Goal: Transaction & Acquisition: Purchase product/service

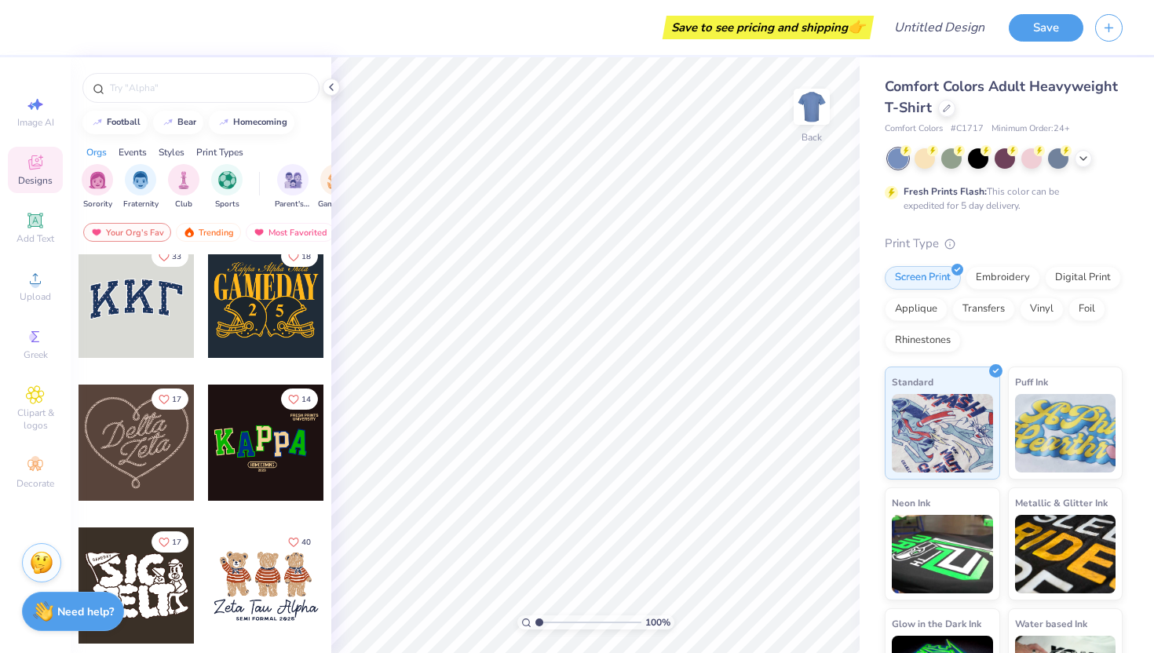
scroll to position [123, 0]
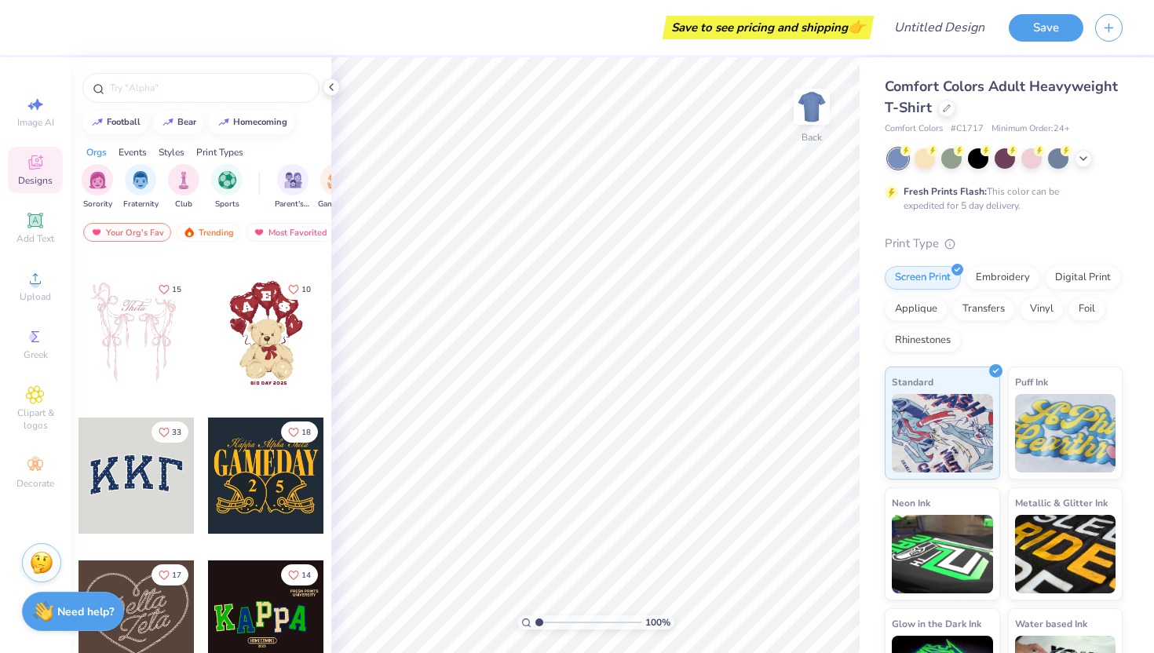
click at [249, 448] on div at bounding box center [266, 475] width 116 height 116
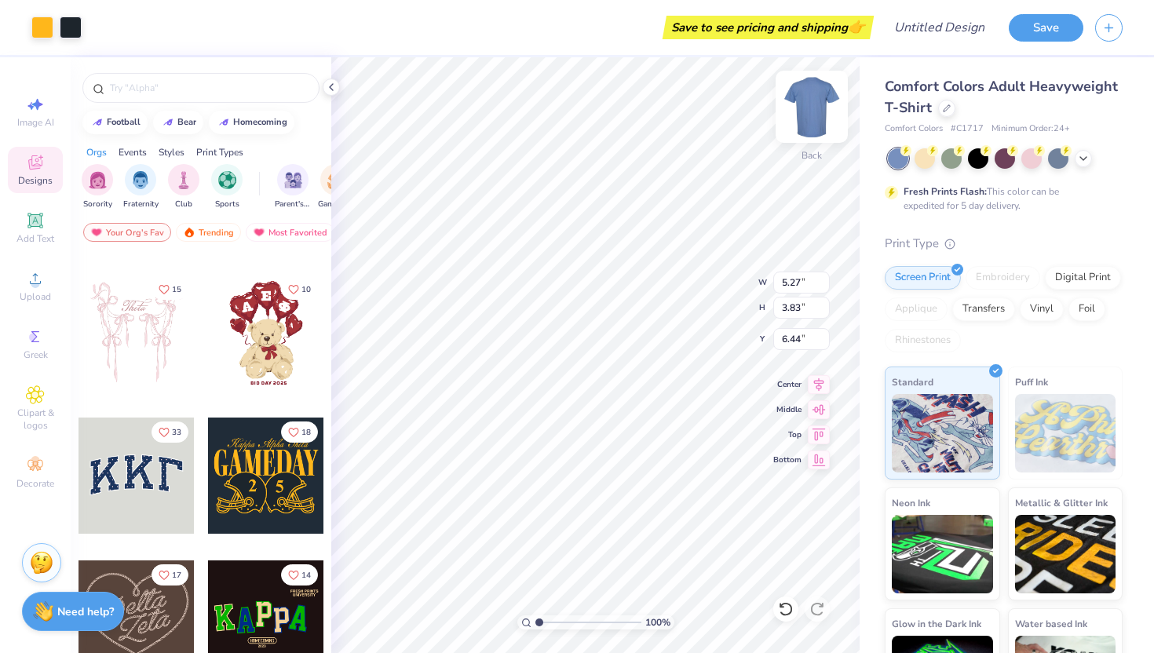
type input "6.44"
click at [943, 110] on icon at bounding box center [946, 107] width 6 height 6
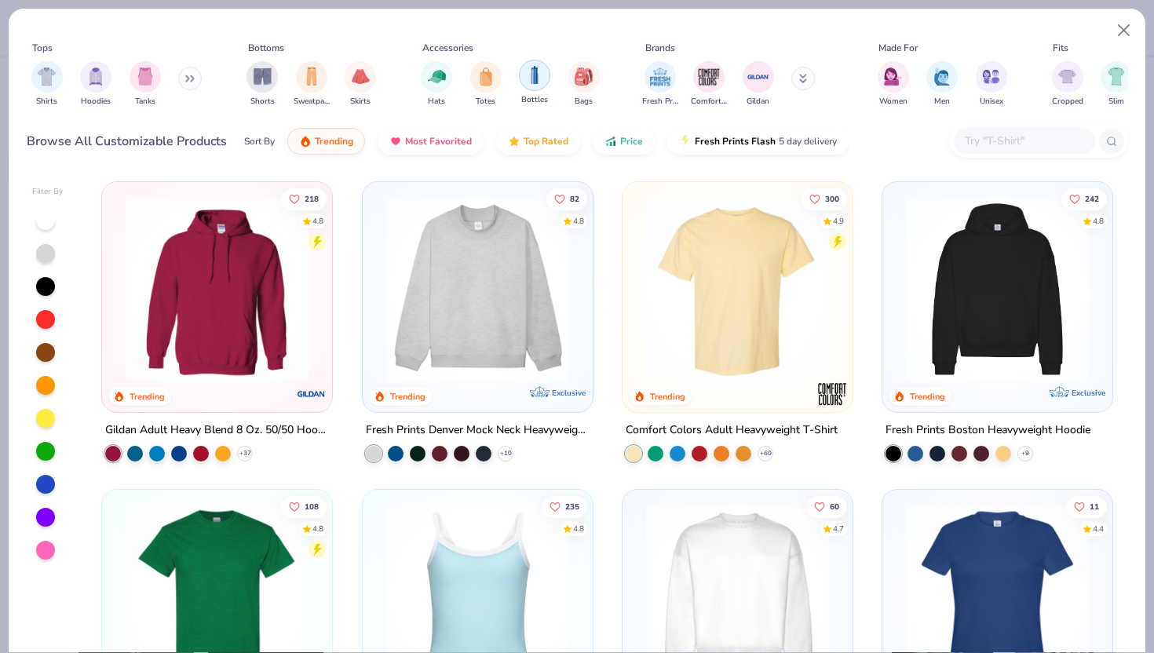
click at [545, 82] on div "filter for Bottles" at bounding box center [534, 75] width 31 height 31
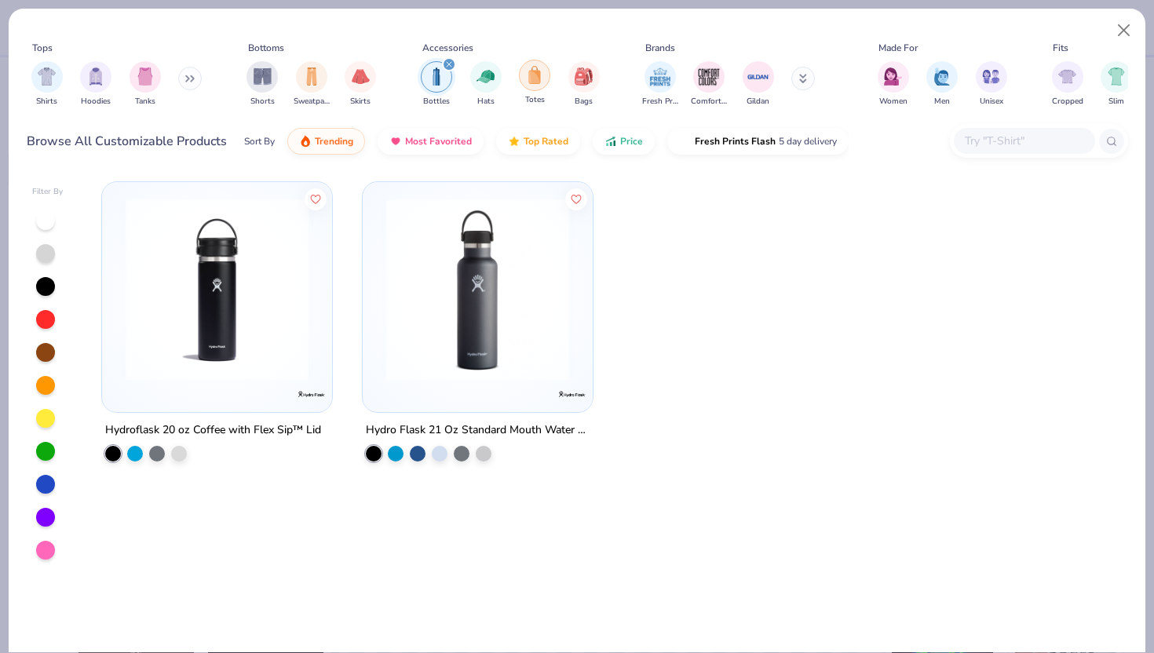
click at [549, 78] on div "filter for Totes" at bounding box center [534, 75] width 31 height 31
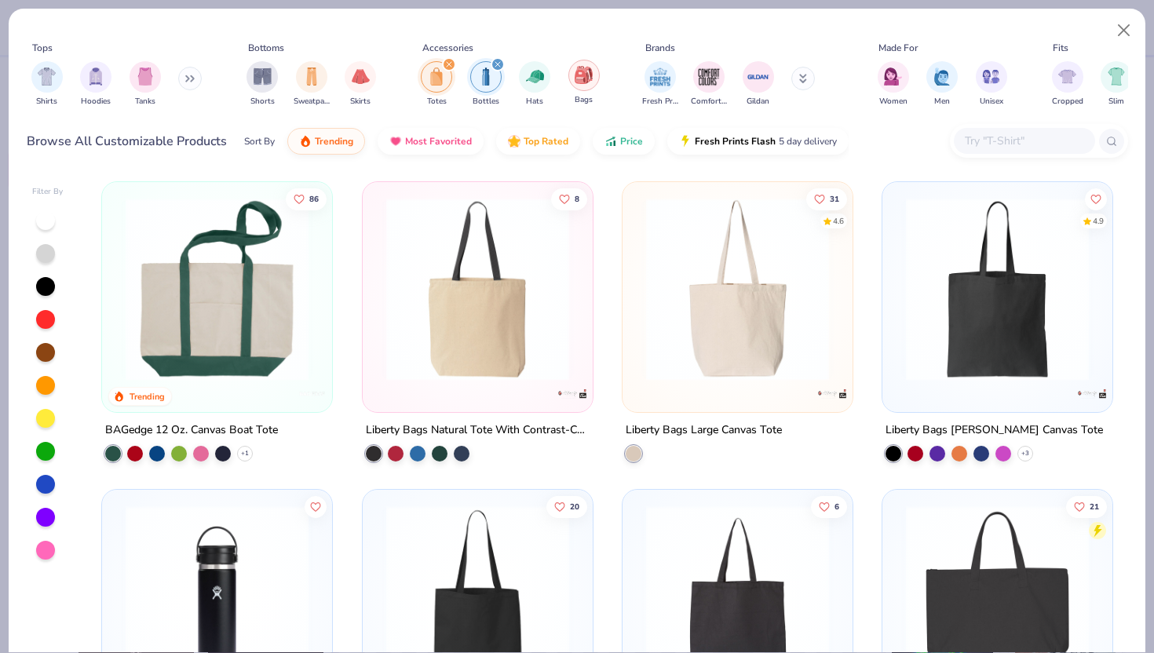
click at [587, 80] on img "filter for Bags" at bounding box center [582, 75] width 17 height 18
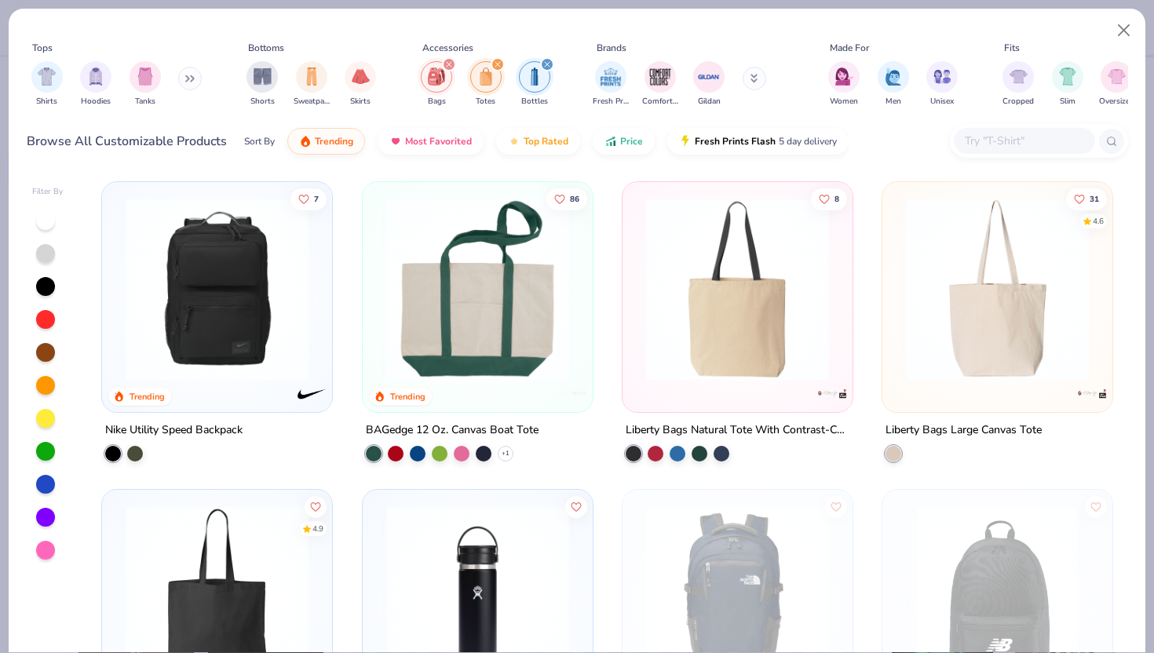
click at [443, 73] on img "filter for Bags" at bounding box center [436, 76] width 17 height 18
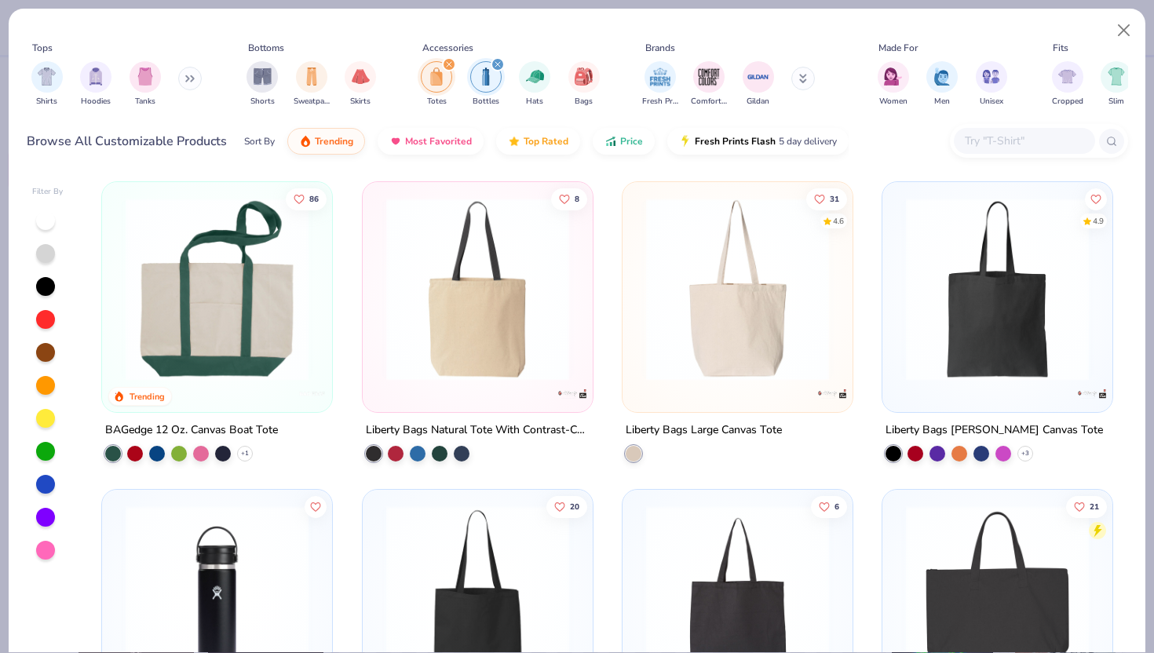
click at [443, 73] on img "filter for Totes" at bounding box center [436, 76] width 17 height 18
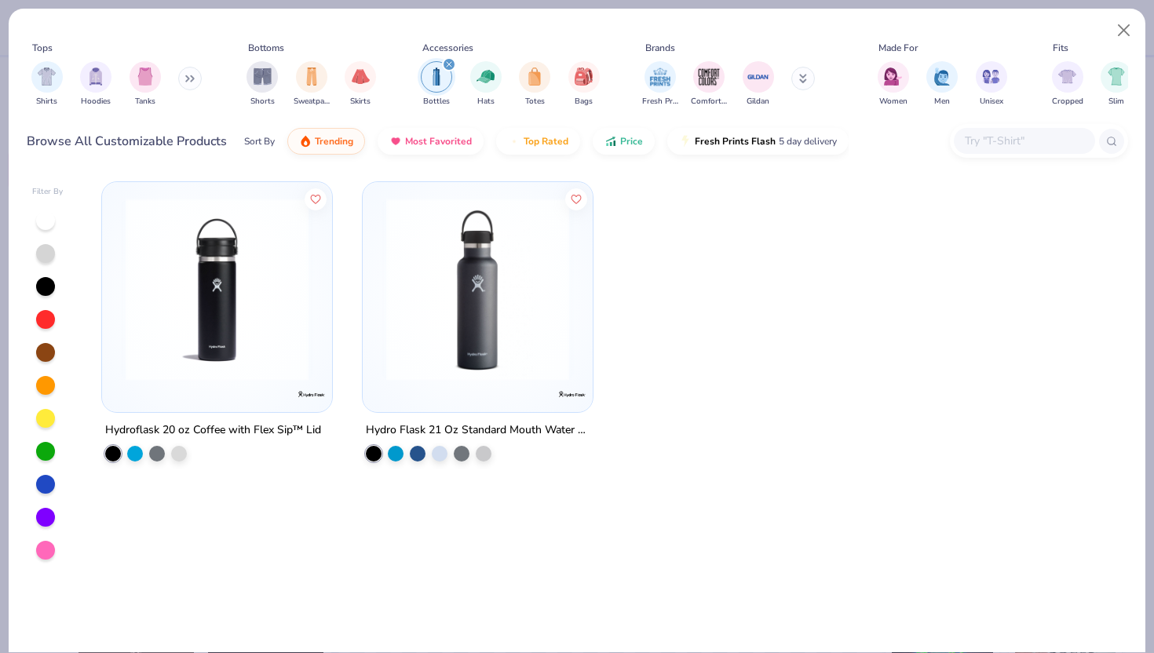
click at [443, 73] on img "filter for Bottles" at bounding box center [436, 76] width 17 height 18
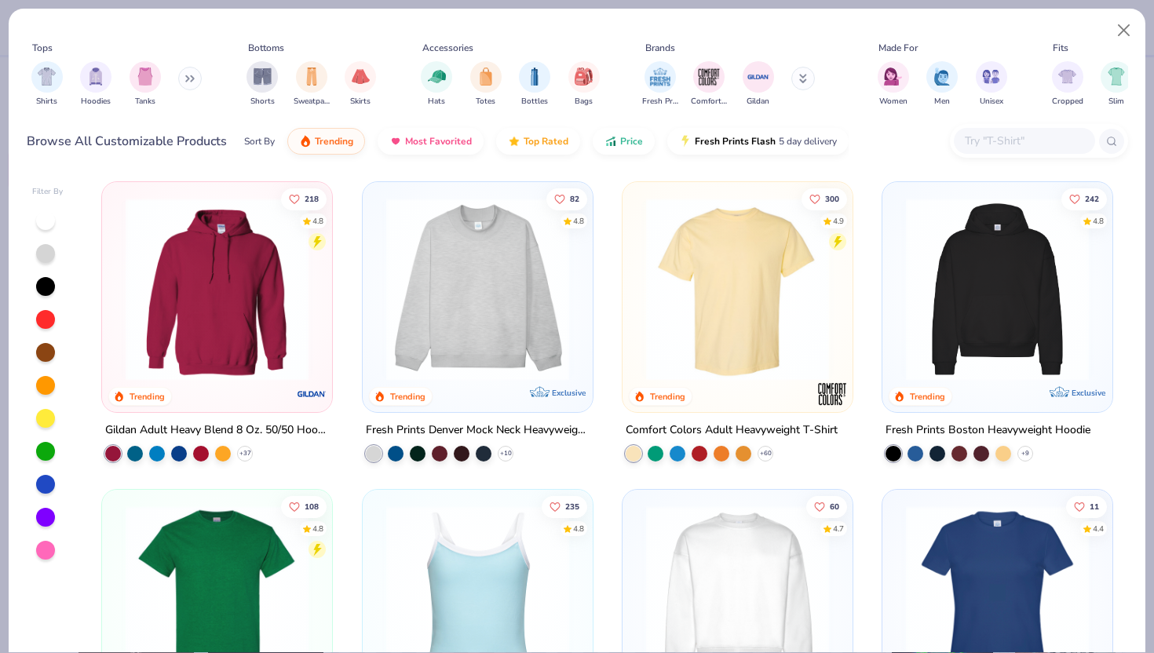
click at [804, 82] on icon at bounding box center [802, 81] width 5 height 2
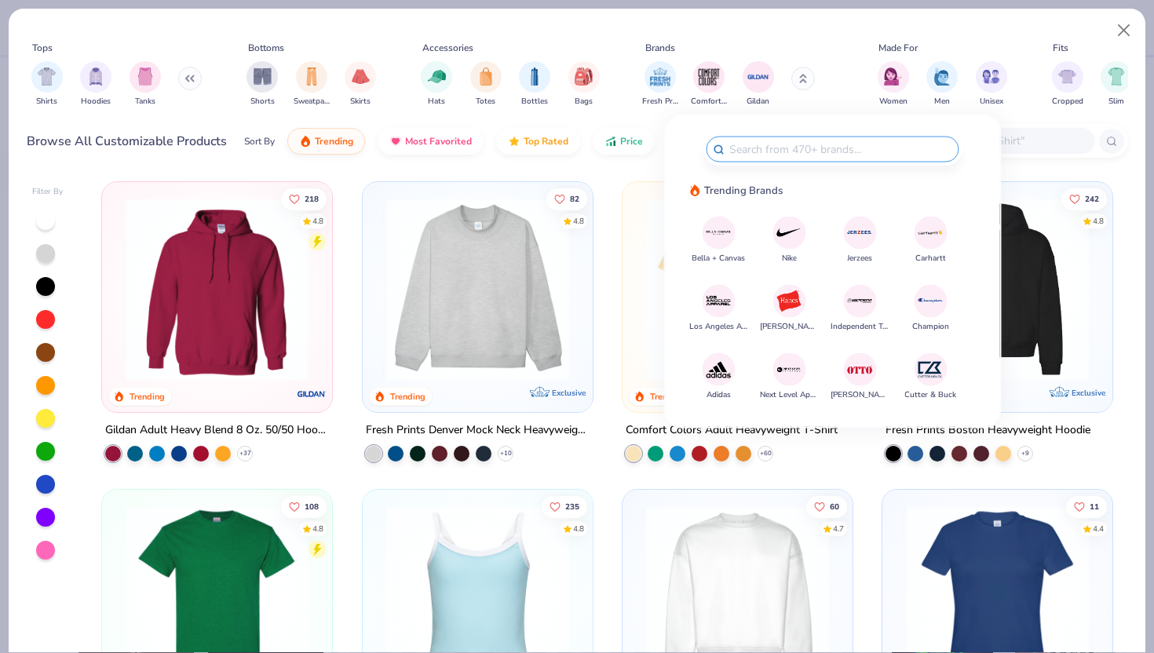
click at [804, 83] on button at bounding box center [803, 79] width 24 height 24
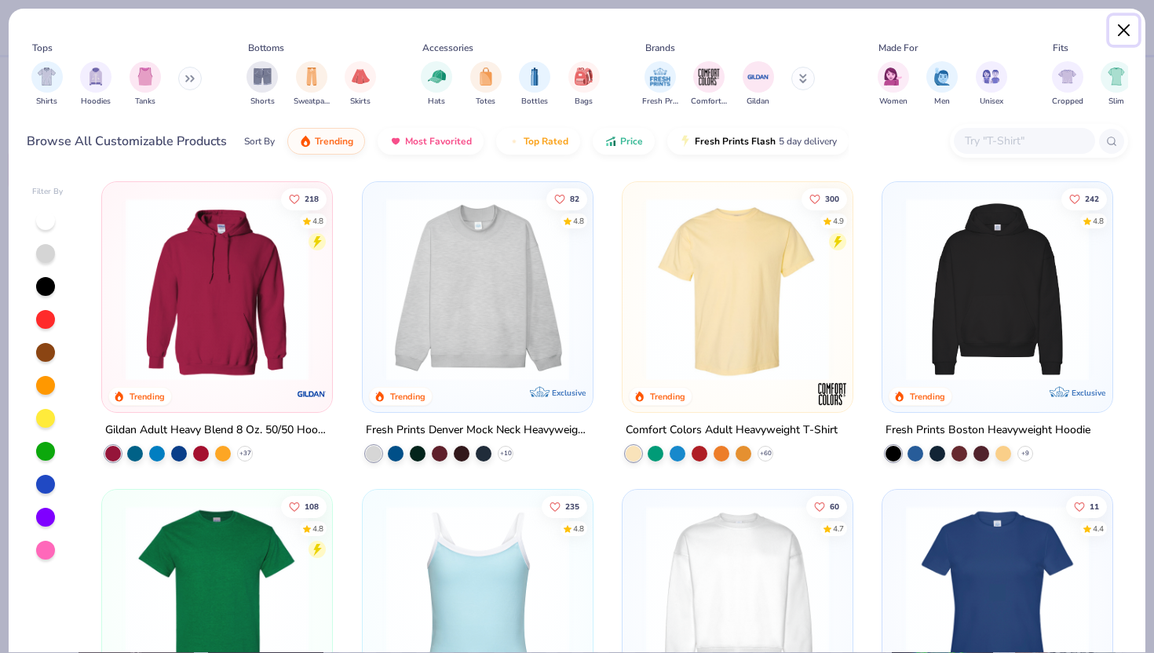
click at [1132, 27] on button "Close" at bounding box center [1124, 31] width 30 height 30
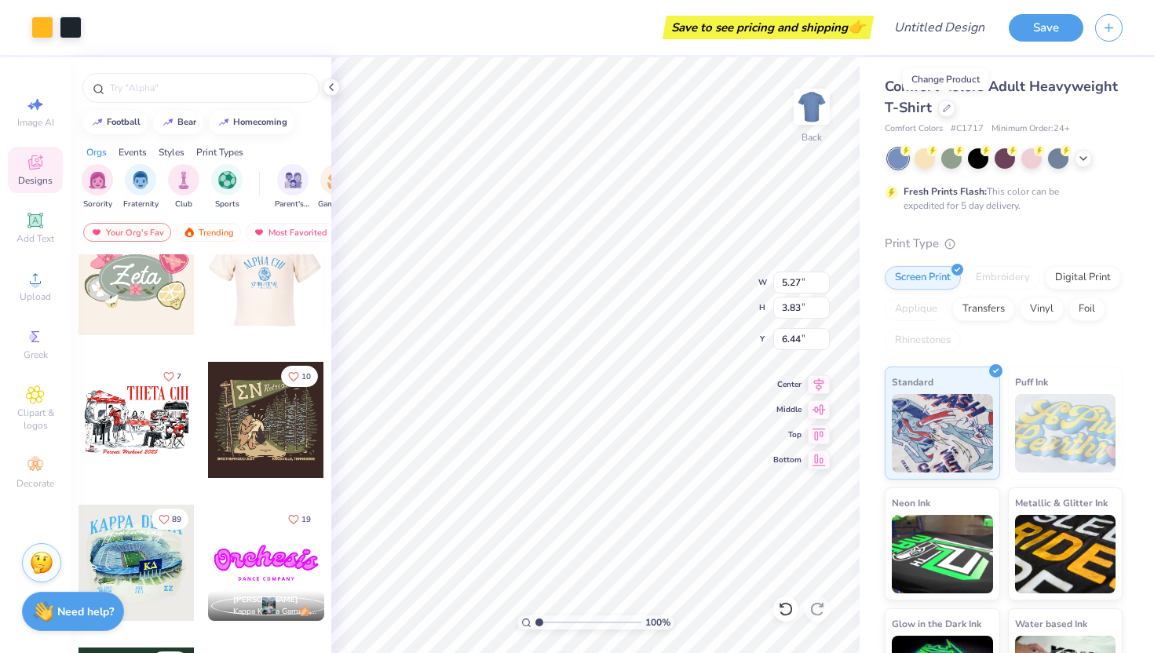
scroll to position [1179, 0]
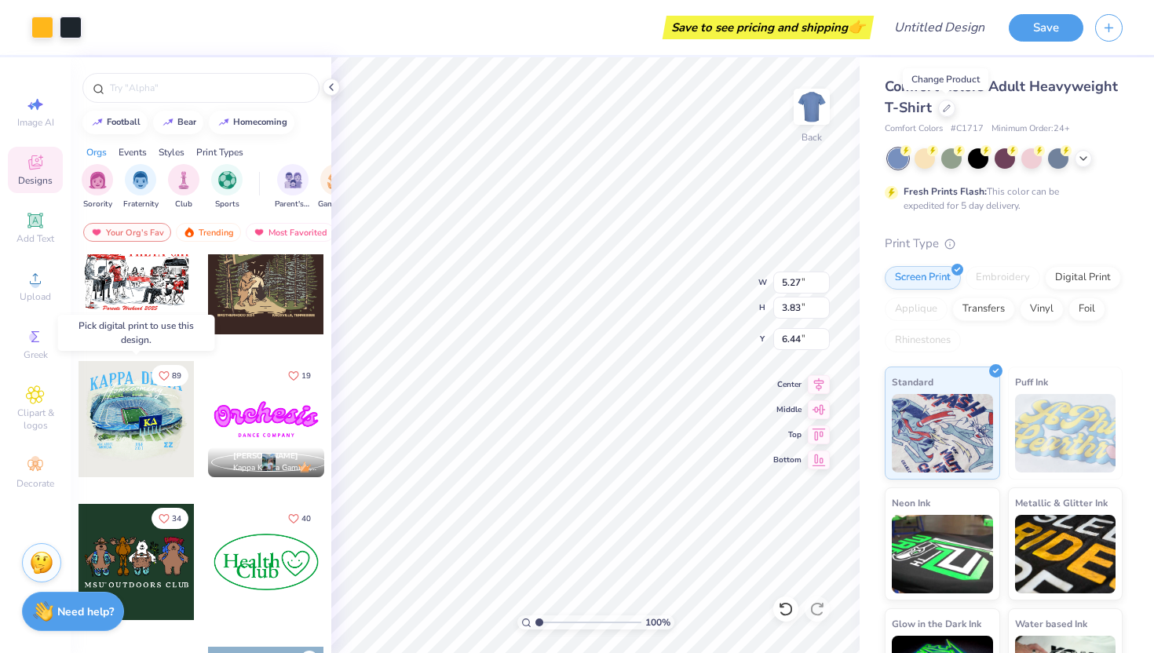
click at [123, 422] on div at bounding box center [136, 419] width 116 height 116
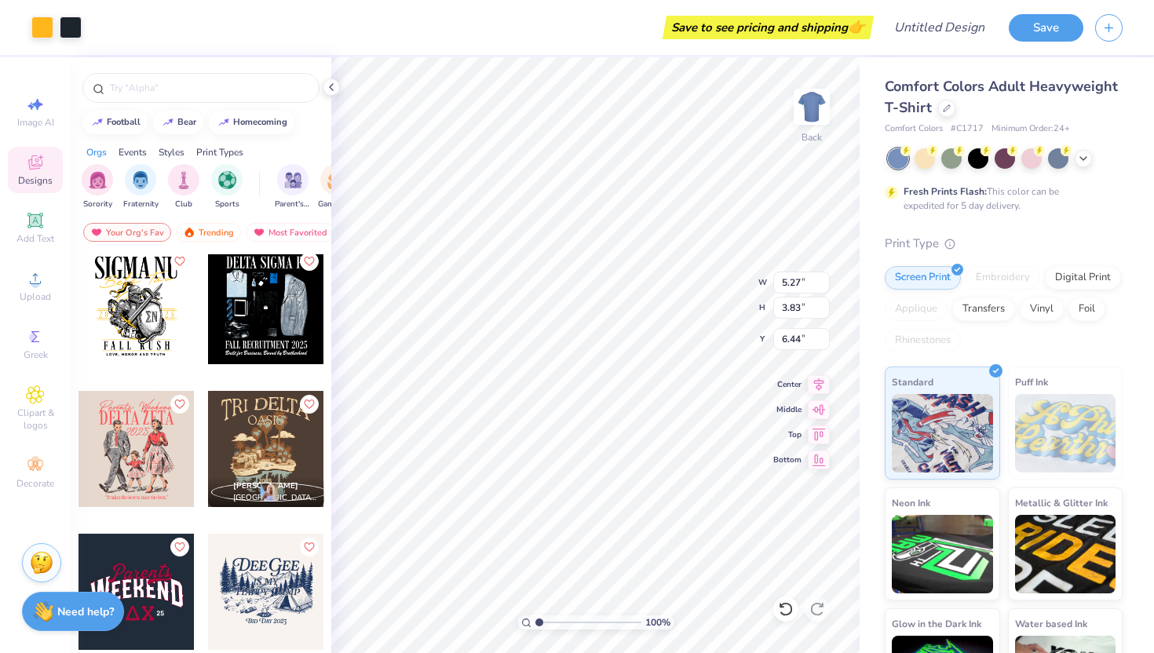
scroll to position [5151, 0]
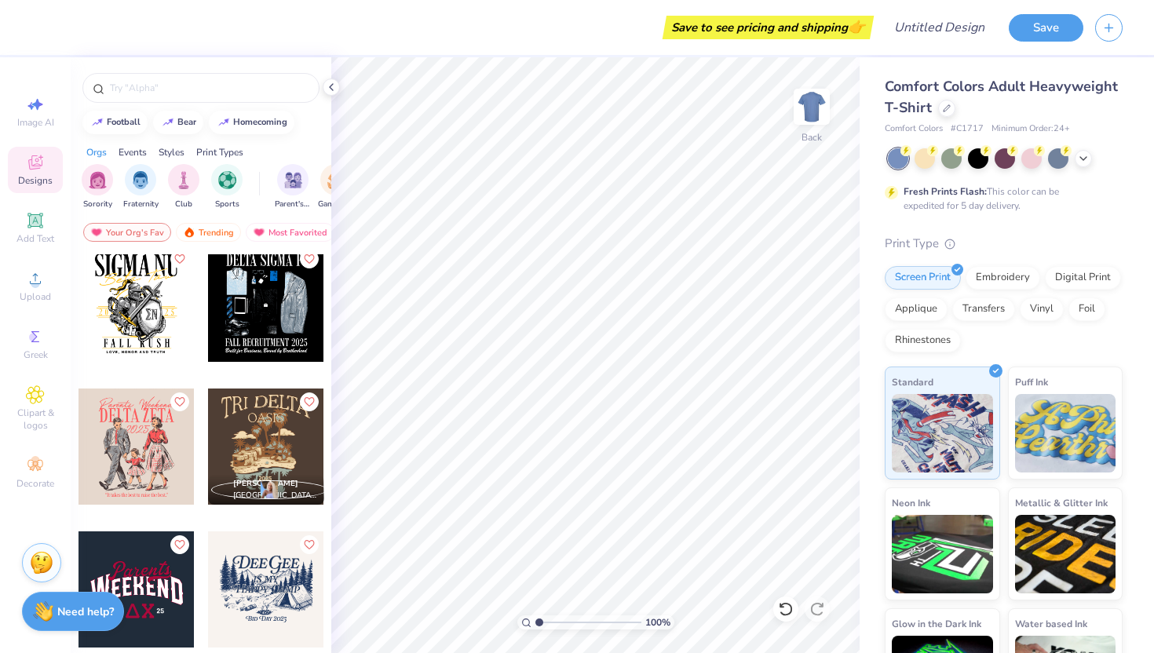
click at [261, 326] on div at bounding box center [266, 304] width 116 height 116
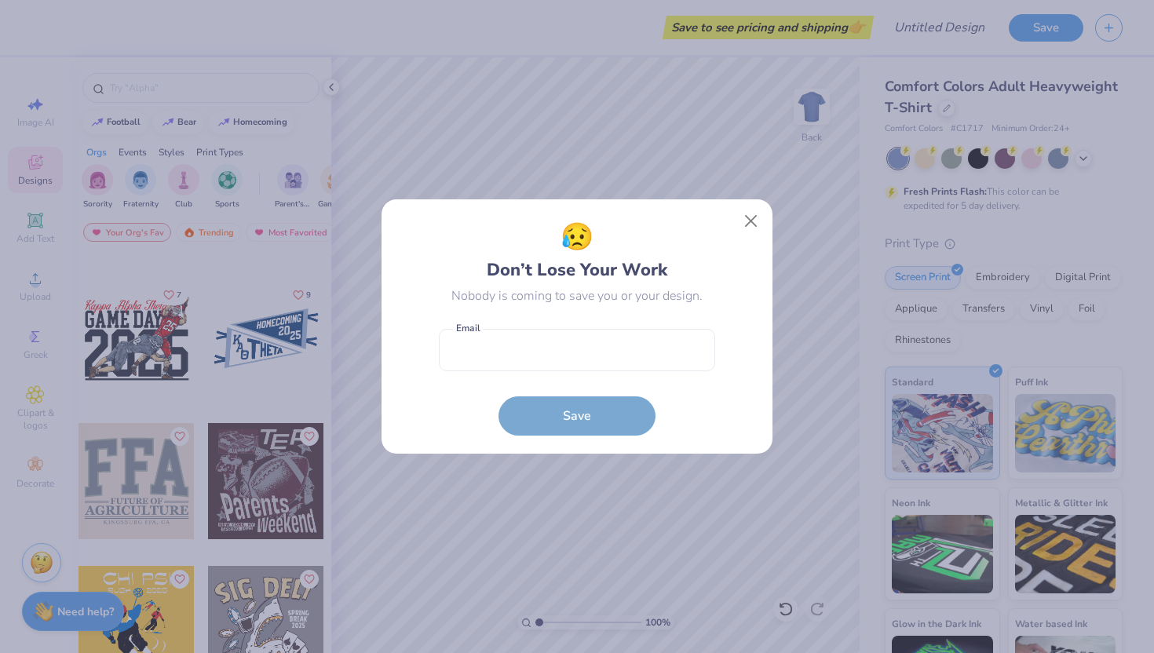
scroll to position [10403, 0]
click at [749, 224] on button "Close" at bounding box center [751, 221] width 30 height 30
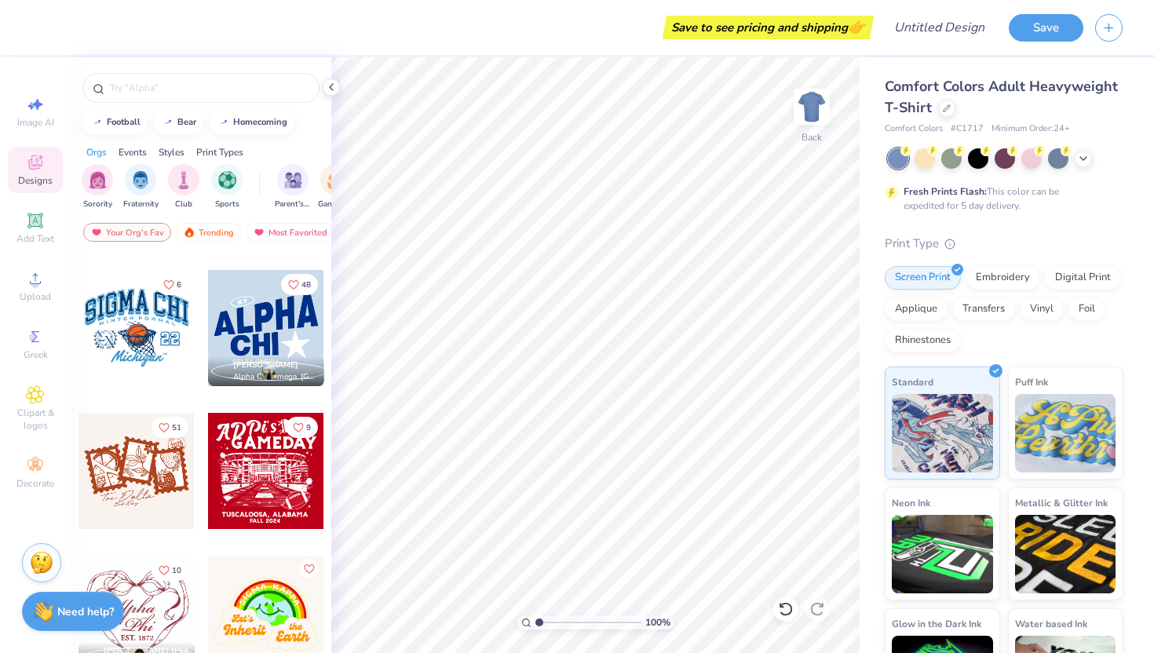
scroll to position [11275, 0]
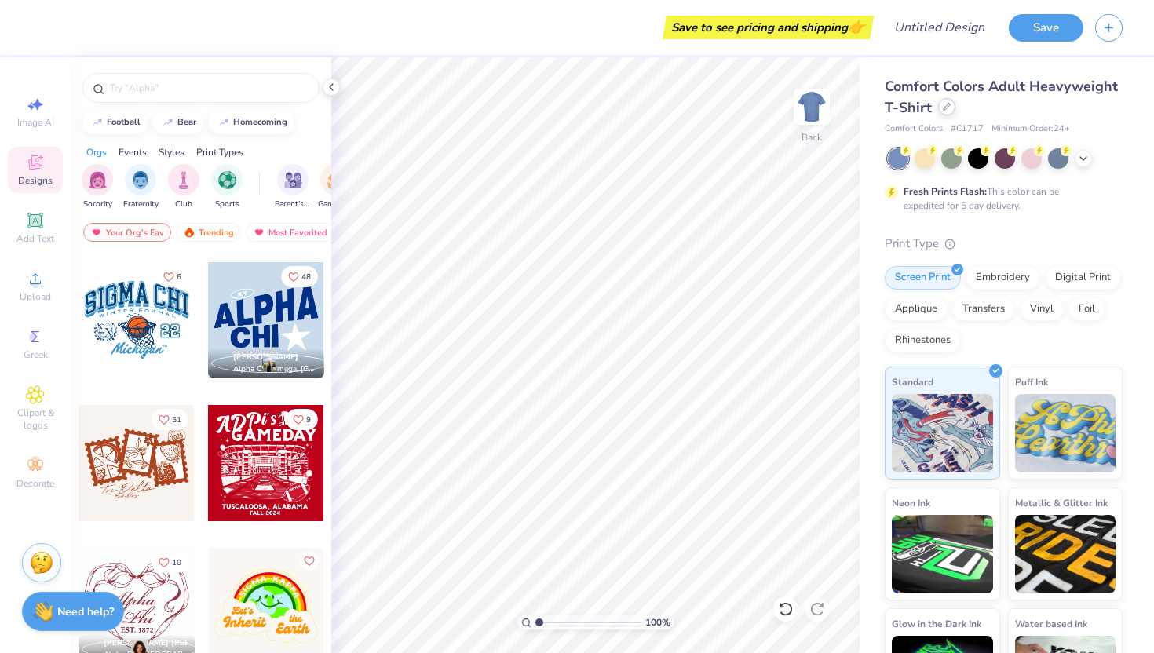
click at [940, 108] on div at bounding box center [946, 106] width 17 height 17
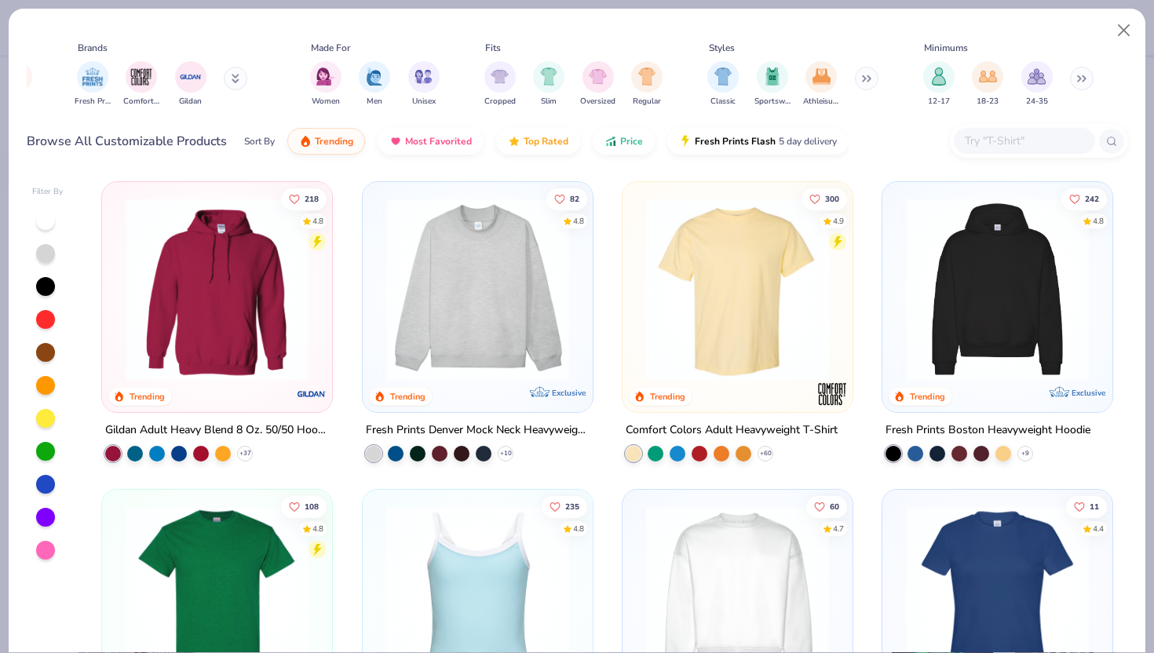
scroll to position [0, 753]
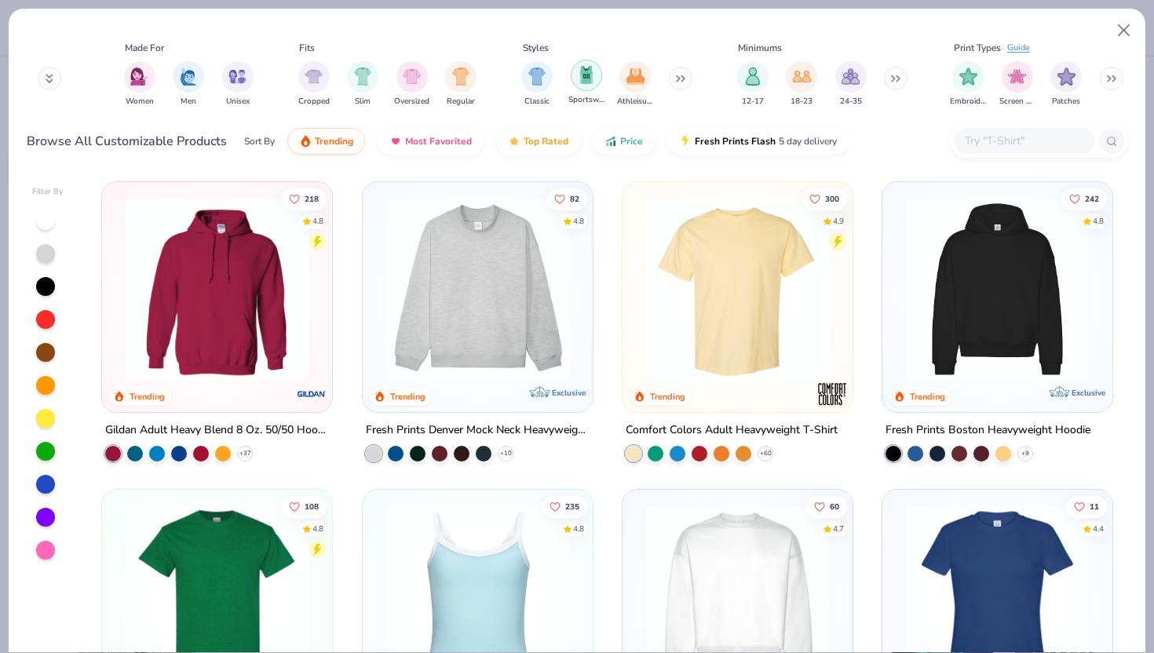
click at [594, 86] on div "filter for Sportswear" at bounding box center [585, 75] width 31 height 31
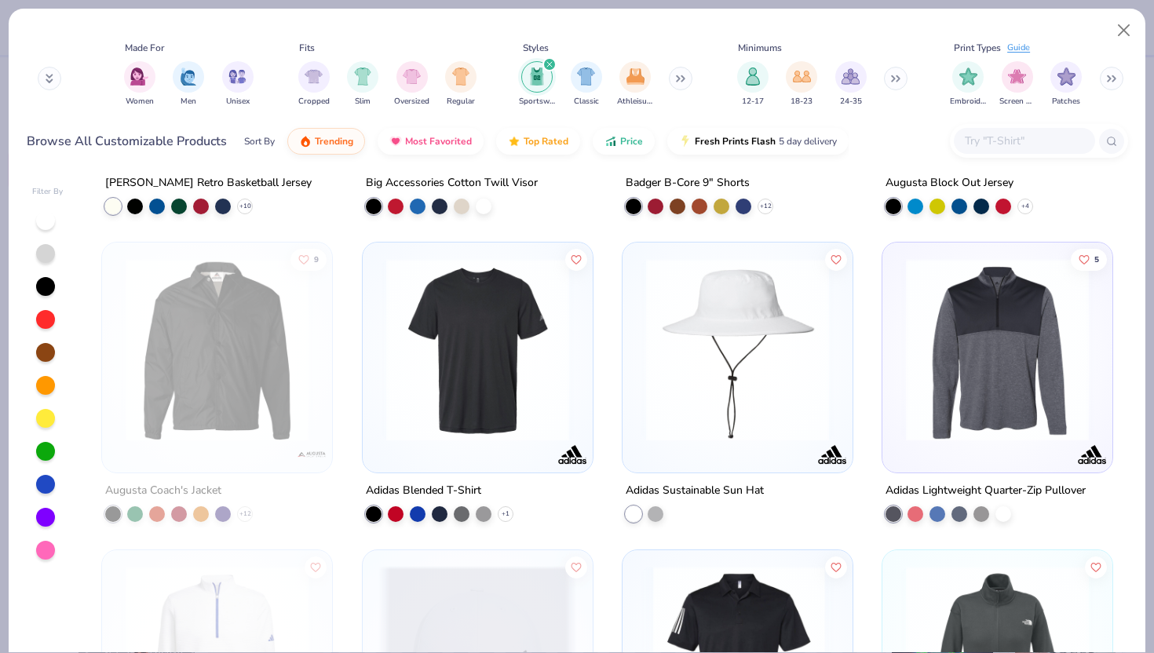
scroll to position [2404, 0]
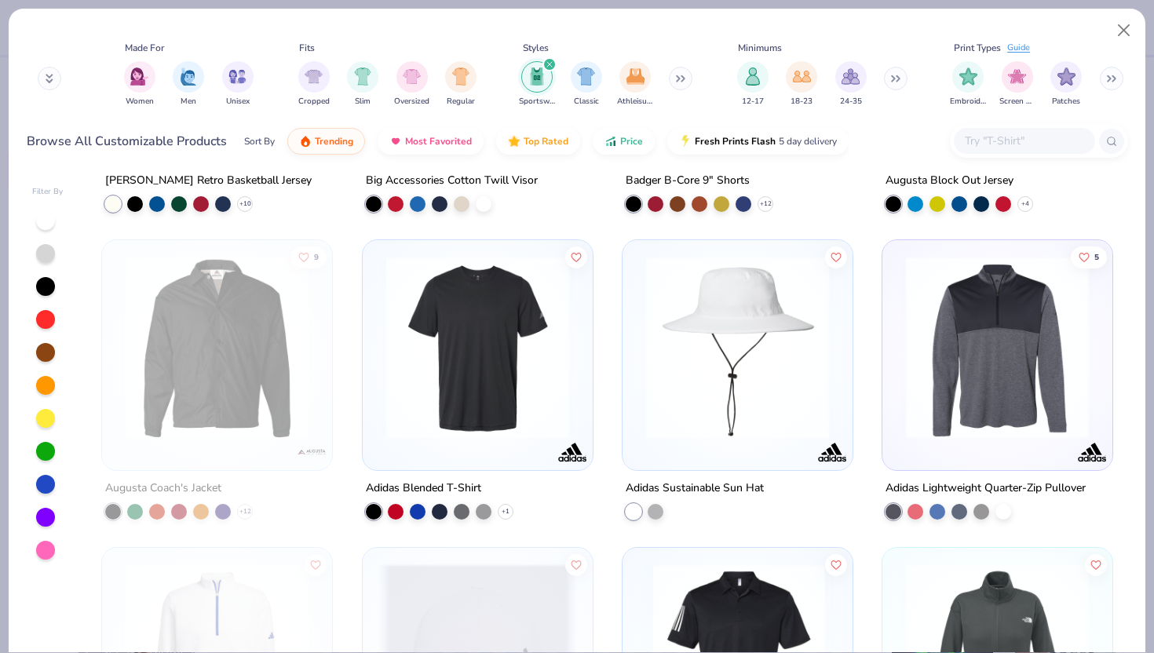
click at [1021, 145] on input "text" at bounding box center [1023, 141] width 121 height 18
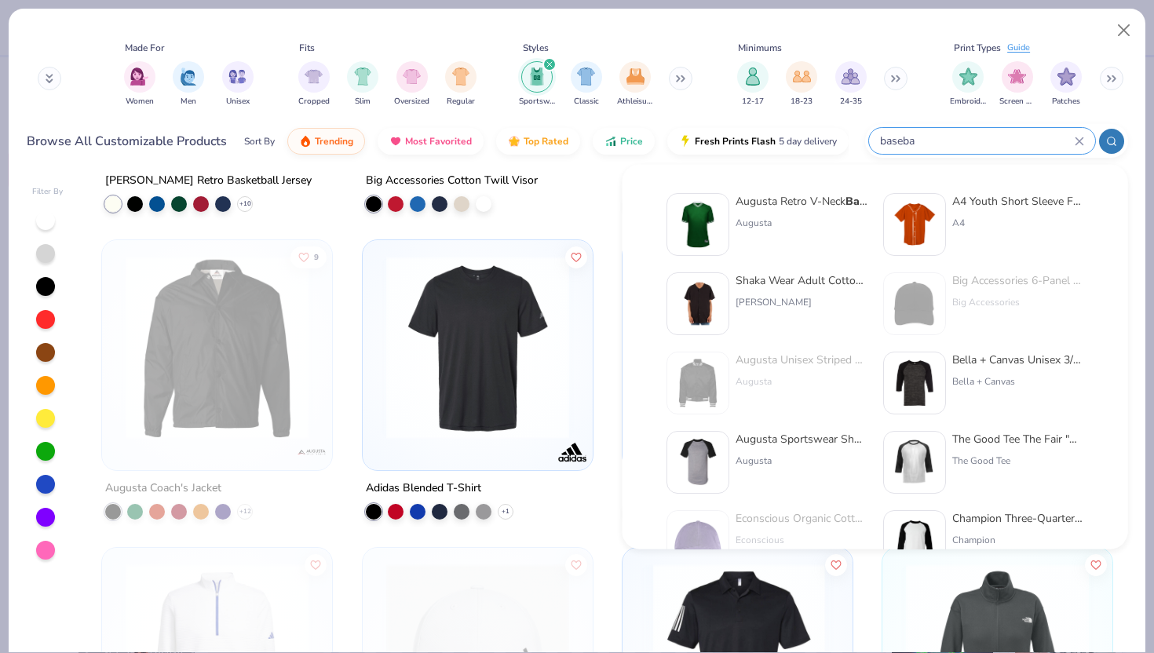
type input "baseba"
click at [998, 238] on div "A4 Youth Short Sleeve Full Button Baseba ll Jersey A4" at bounding box center [1018, 224] width 132 height 63
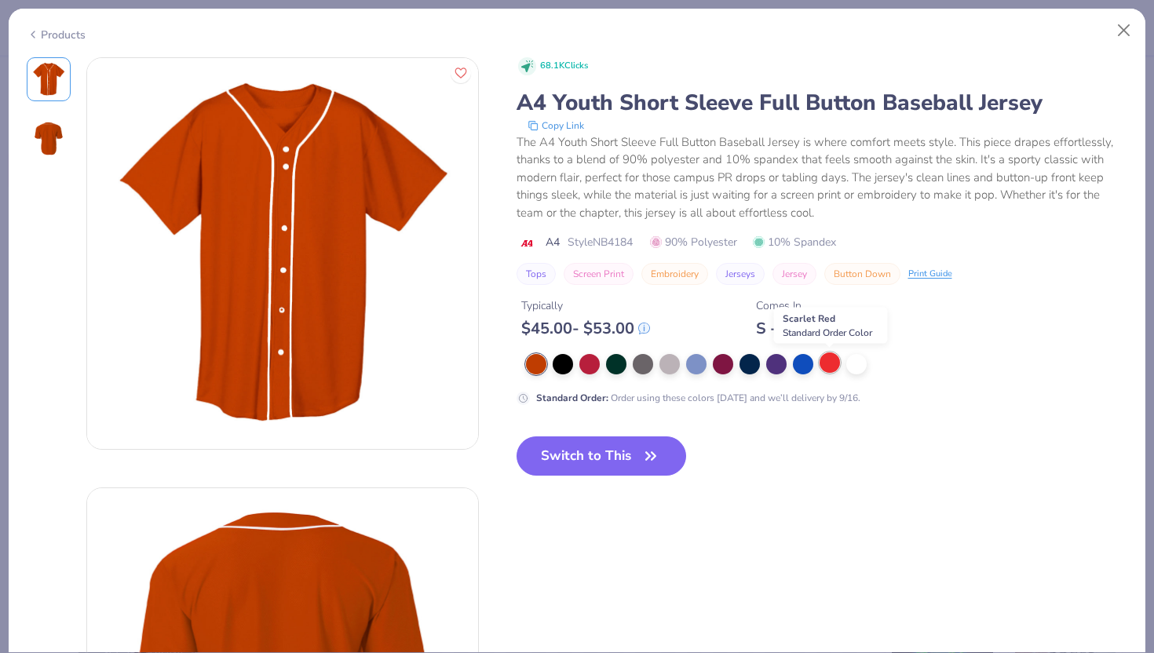
click at [833, 364] on div at bounding box center [829, 362] width 20 height 20
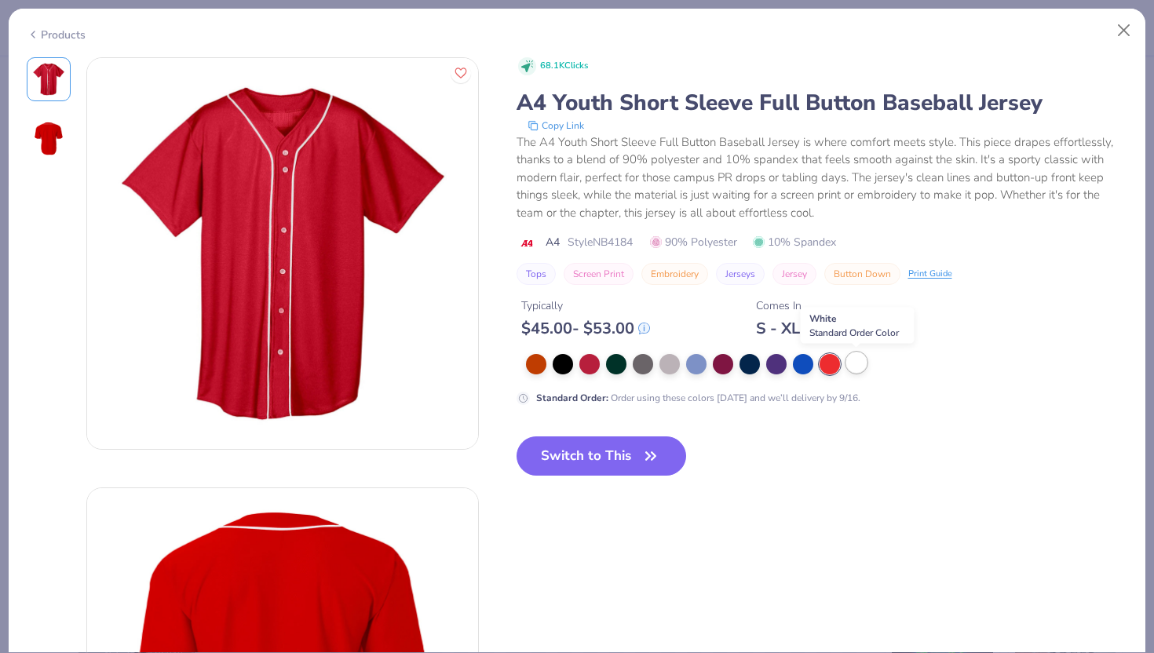
click at [861, 366] on div at bounding box center [856, 362] width 20 height 20
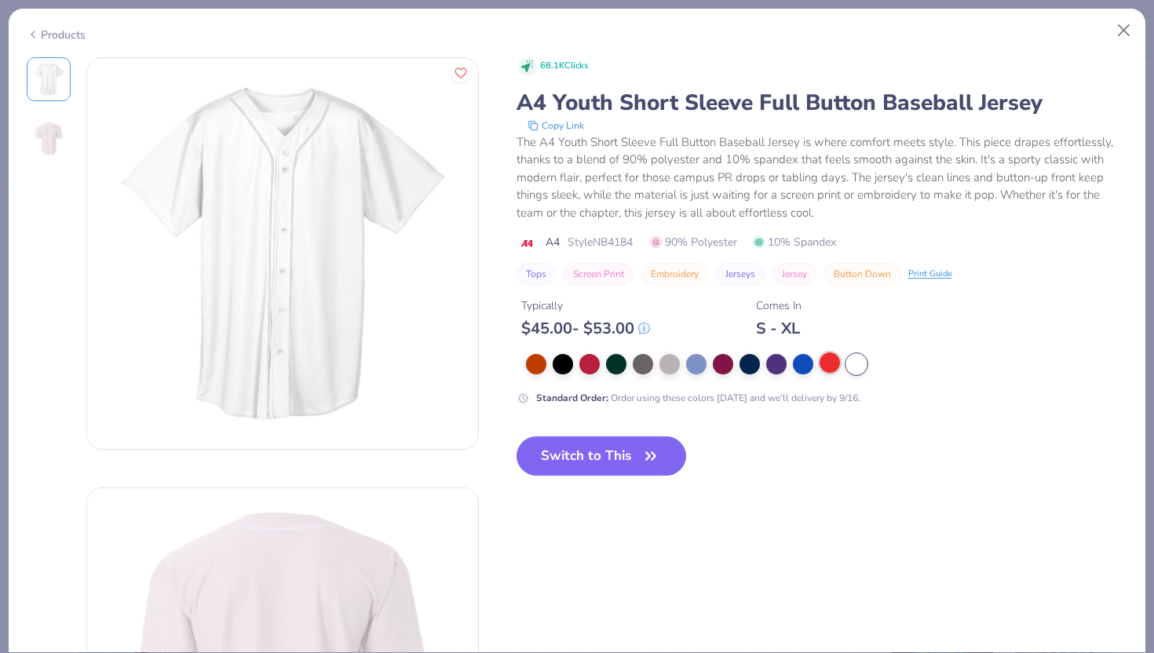
click at [825, 370] on div at bounding box center [829, 362] width 20 height 20
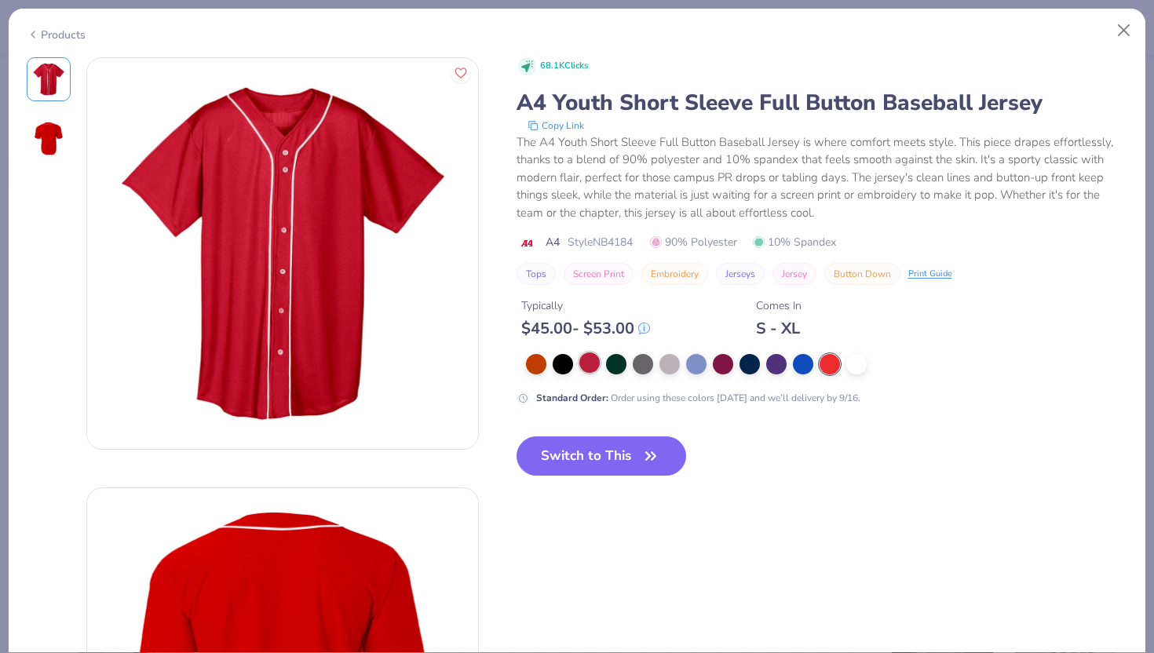
click at [581, 359] on div at bounding box center [589, 362] width 20 height 20
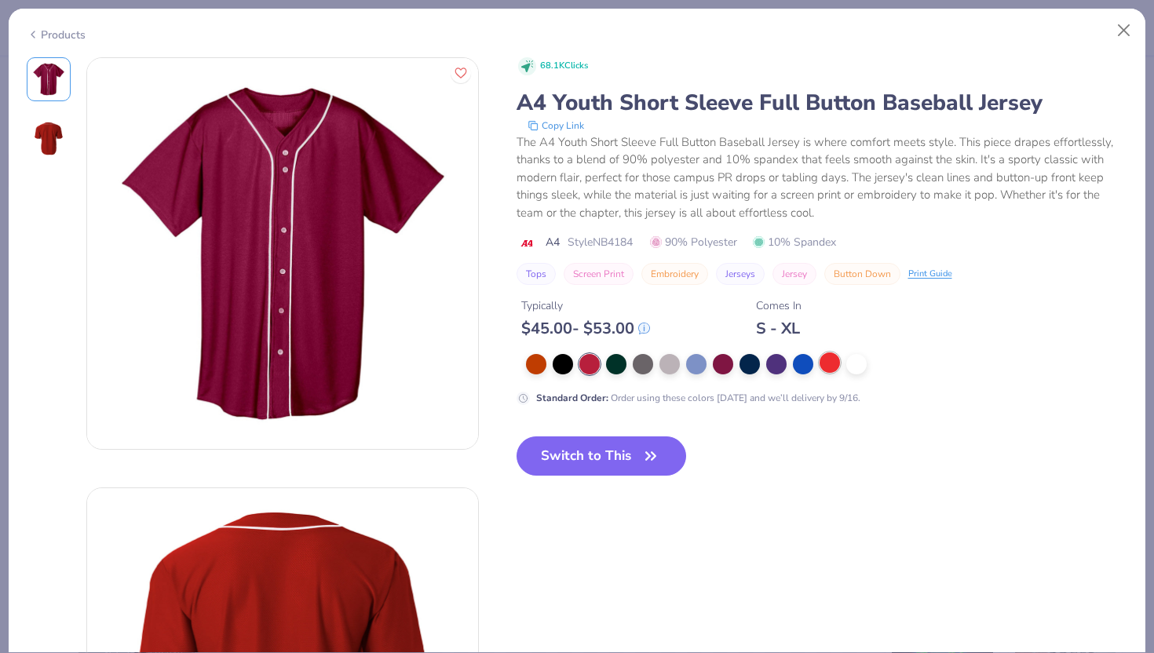
click at [825, 364] on div at bounding box center [829, 362] width 20 height 20
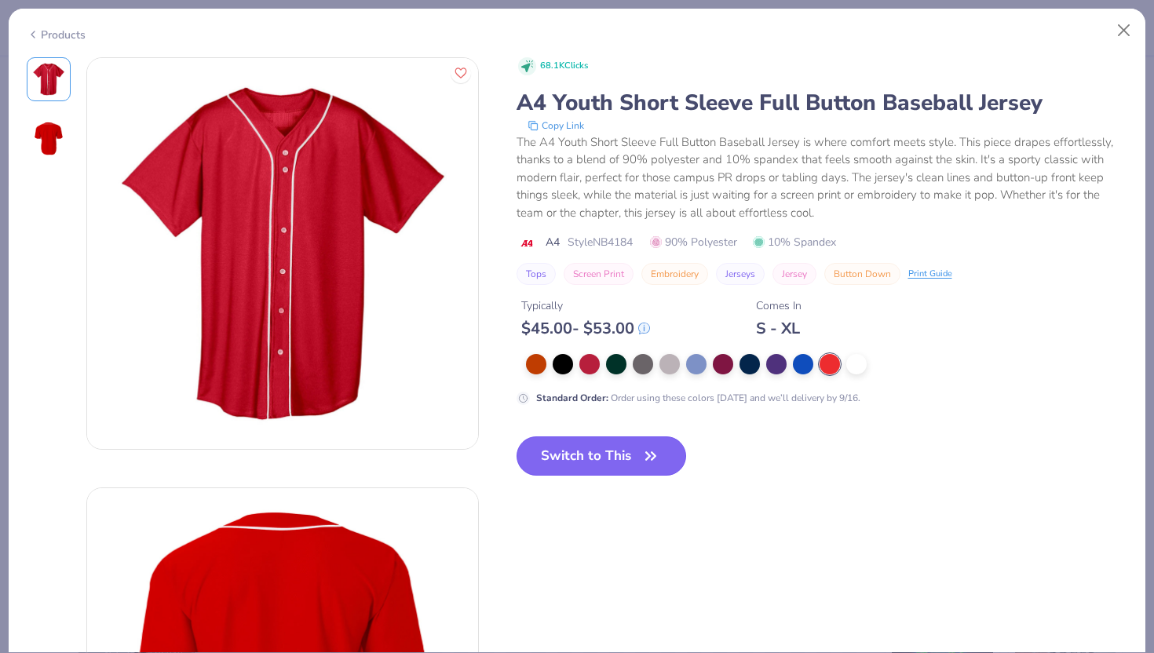
click at [563, 461] on button "Switch to This" at bounding box center [601, 455] width 170 height 39
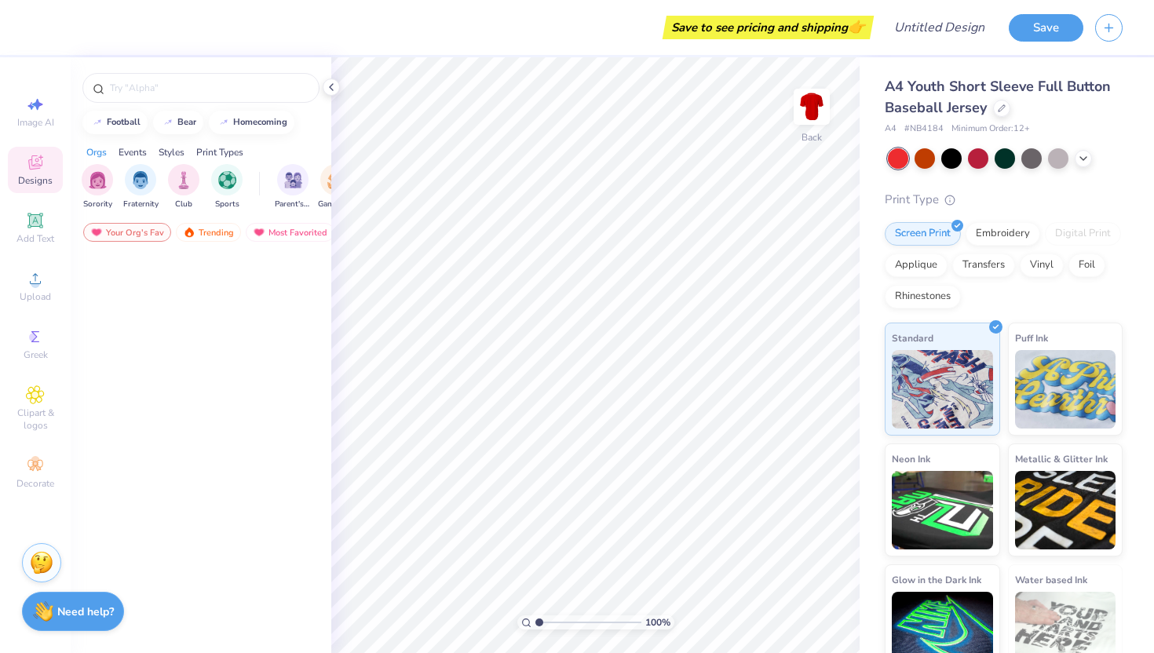
scroll to position [9033, 0]
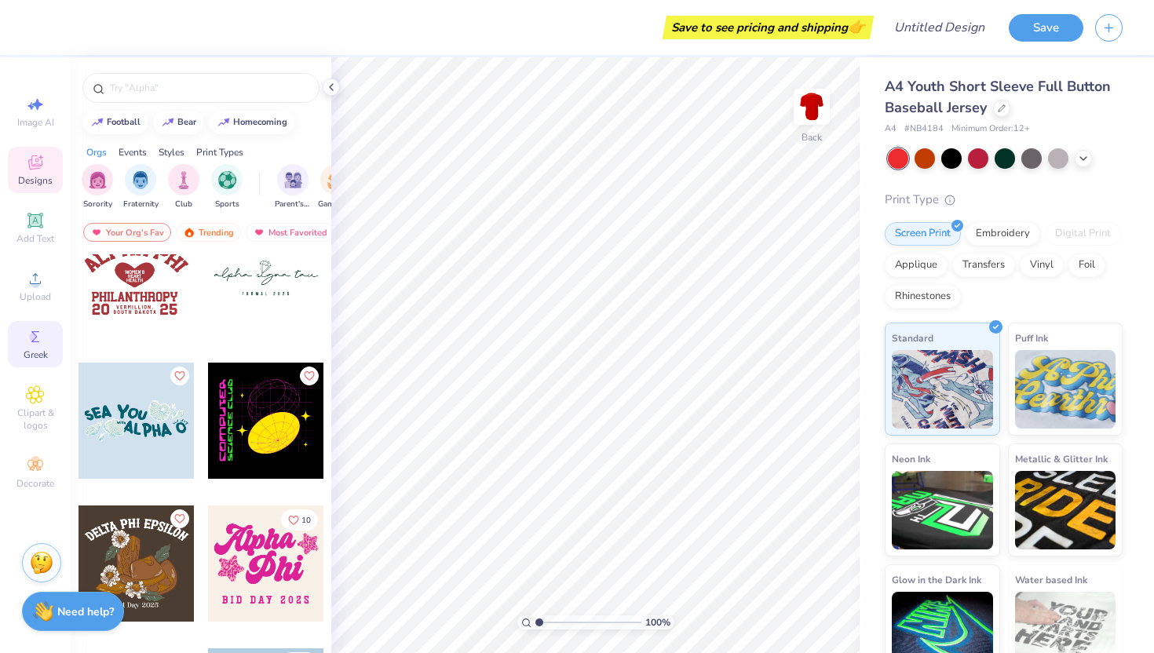
click at [36, 344] on icon at bounding box center [35, 336] width 19 height 19
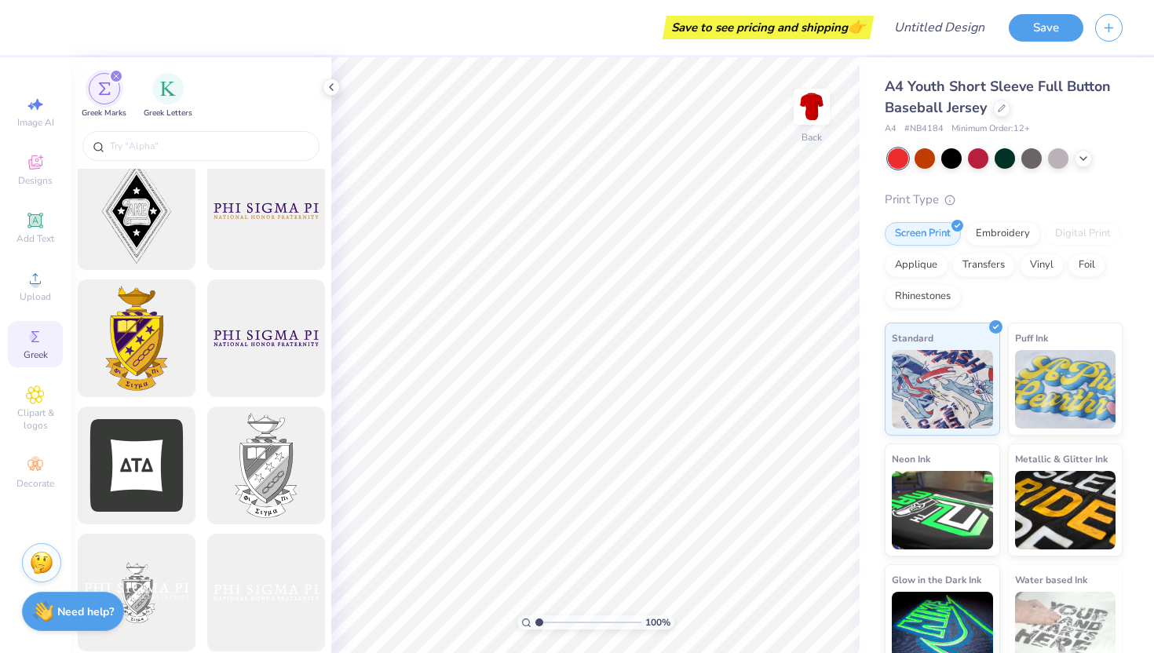
scroll to position [472, 0]
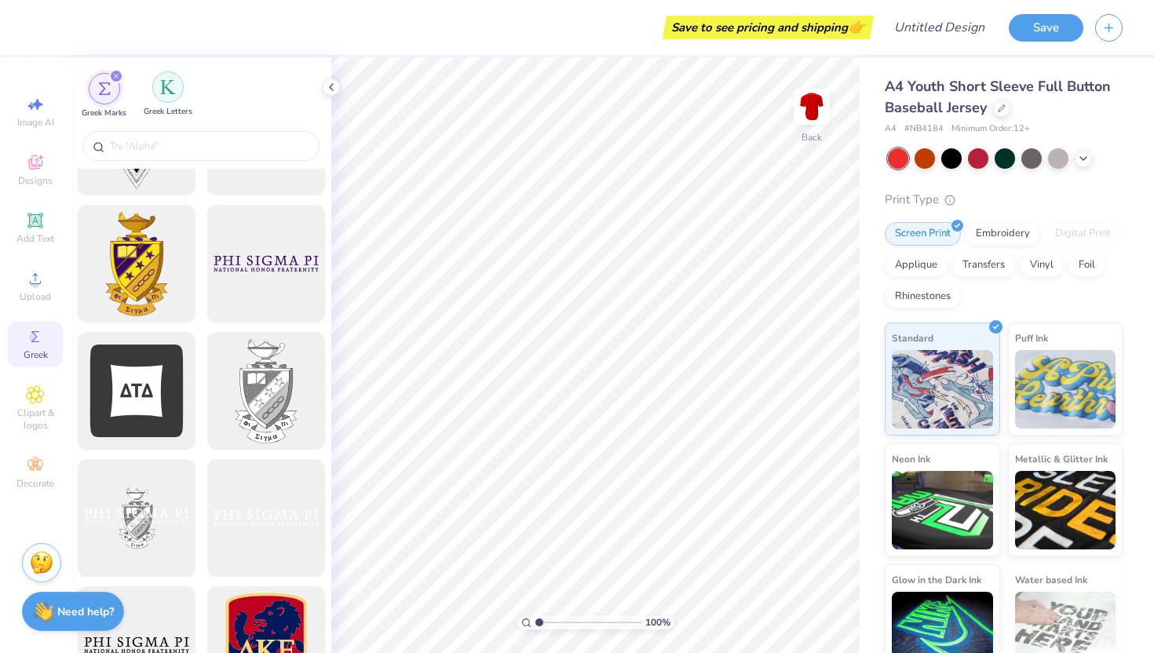
click at [165, 101] on div "filter for Greek Letters" at bounding box center [167, 86] width 31 height 31
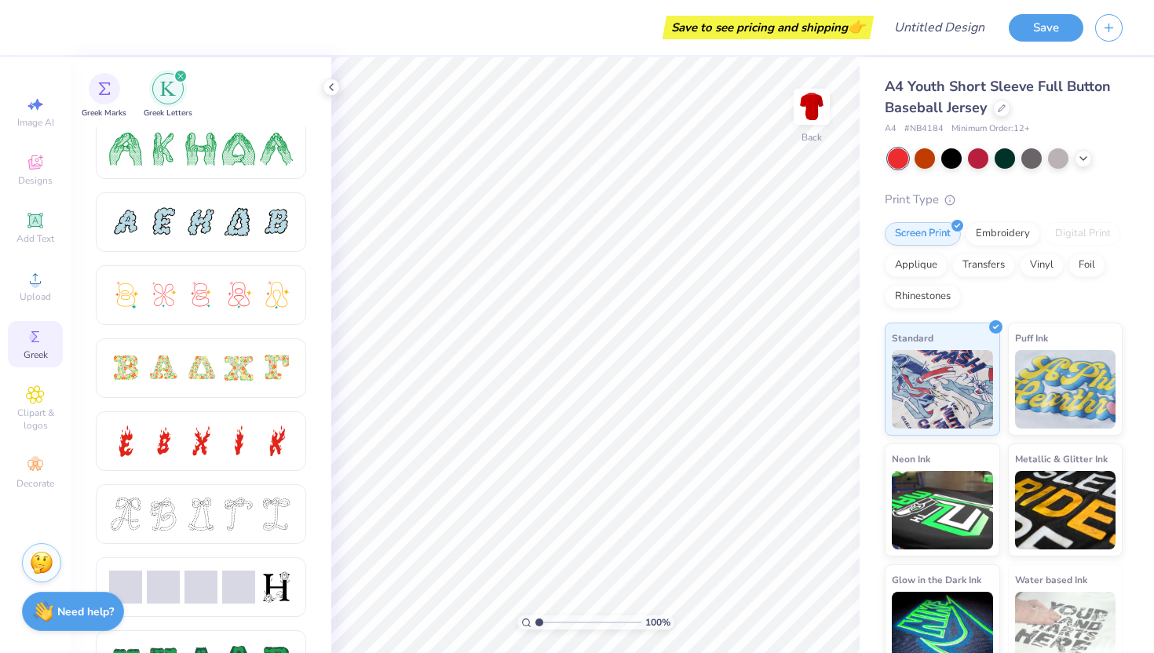
scroll to position [341, 0]
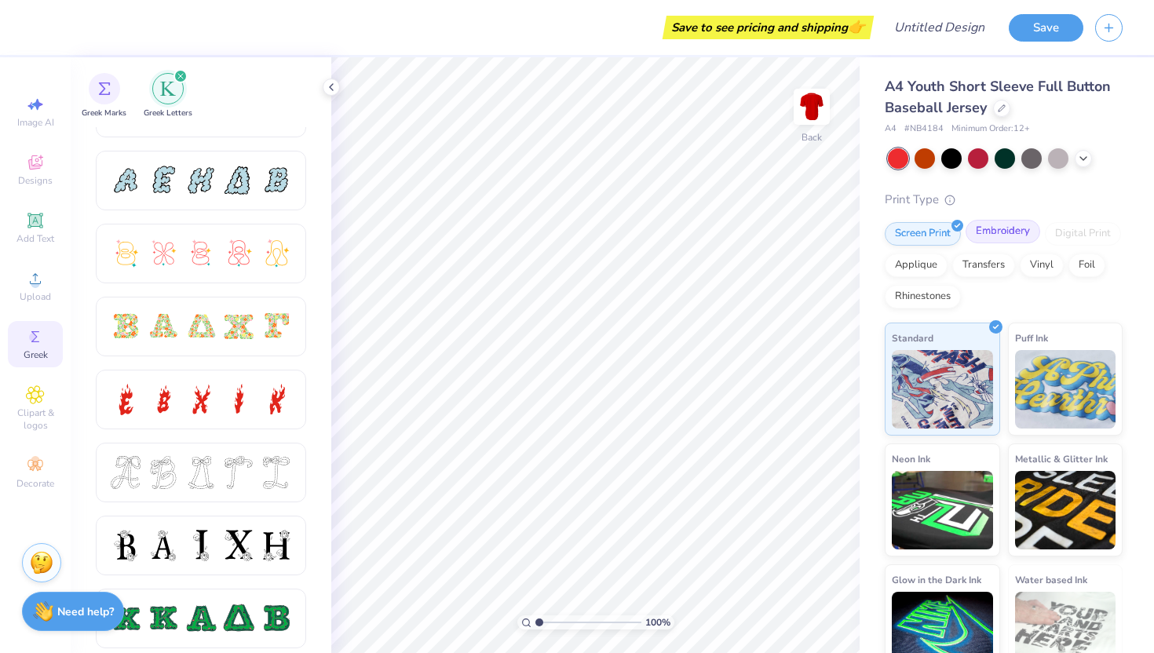
click at [1019, 232] on div "Embroidery" at bounding box center [1002, 232] width 75 height 24
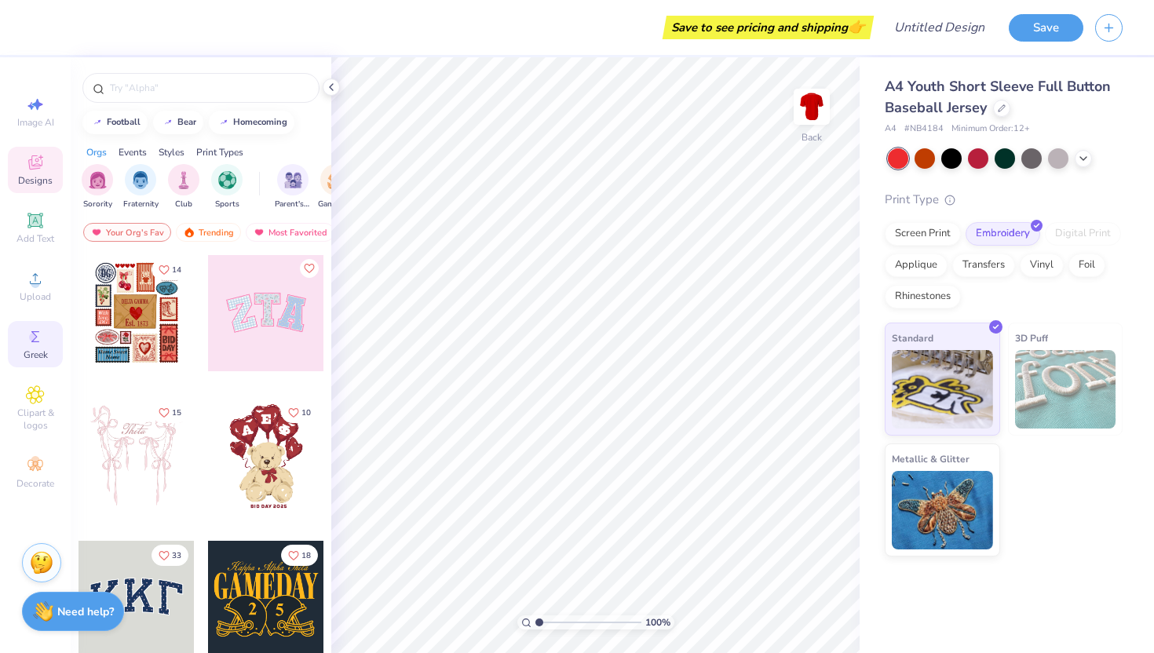
click at [33, 346] on div "Greek" at bounding box center [35, 344] width 55 height 46
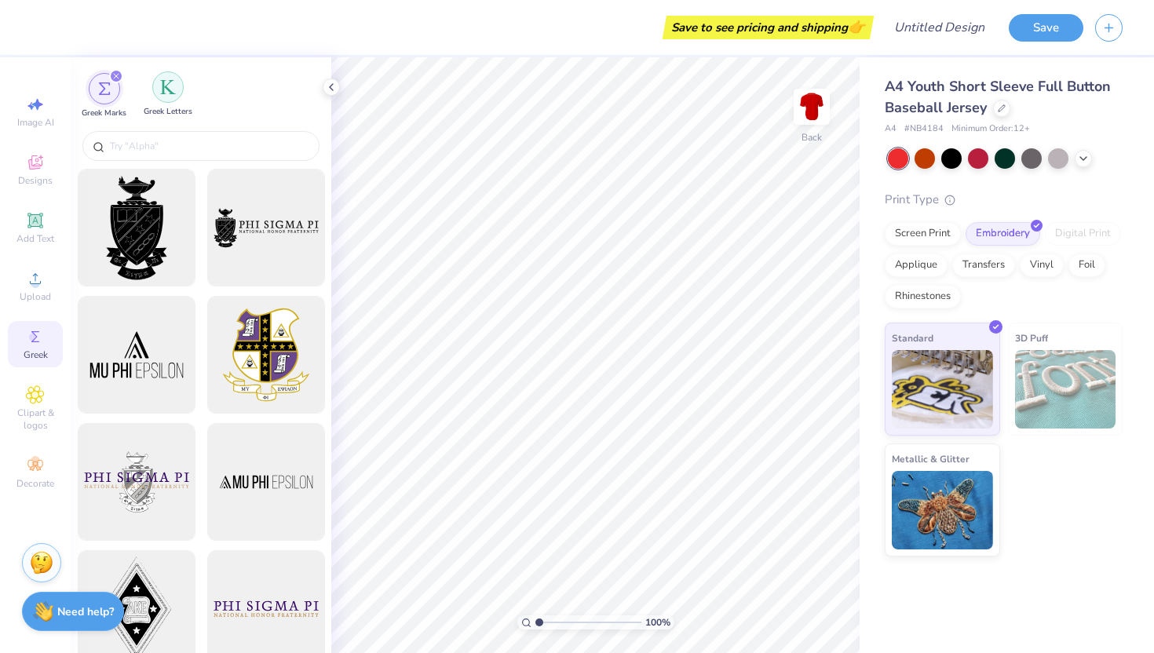
click at [156, 96] on div "filter for Greek Letters" at bounding box center [167, 86] width 31 height 31
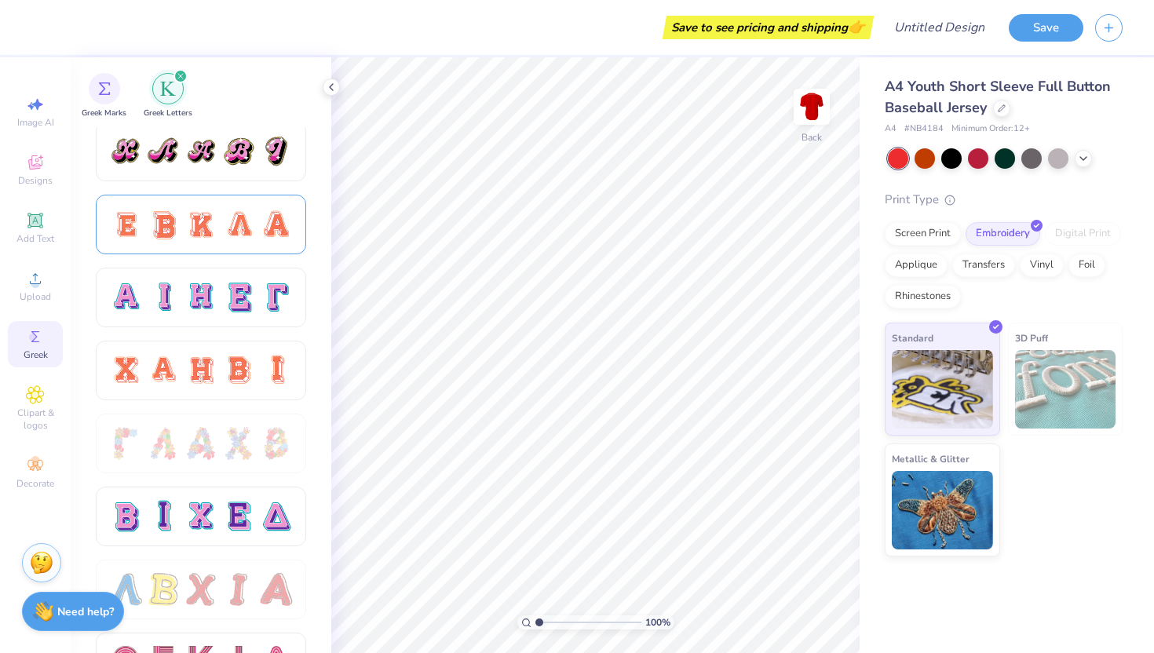
scroll to position [955, 0]
click at [173, 363] on div at bounding box center [163, 369] width 33 height 33
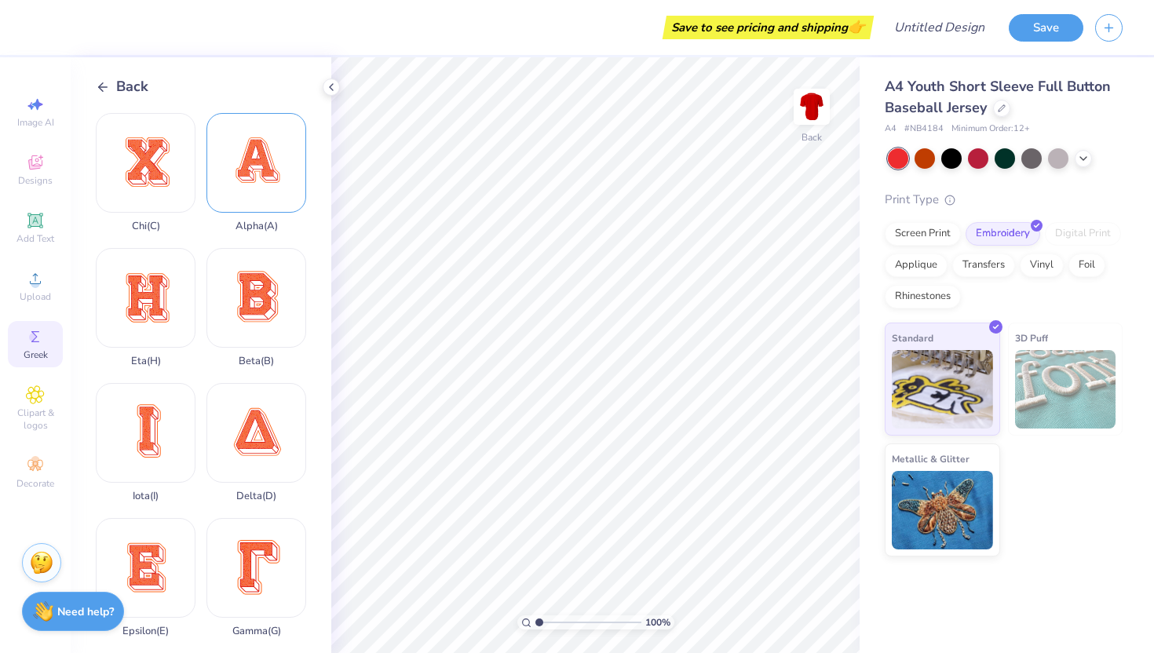
click at [259, 176] on div "Alpha ( A )" at bounding box center [256, 172] width 100 height 119
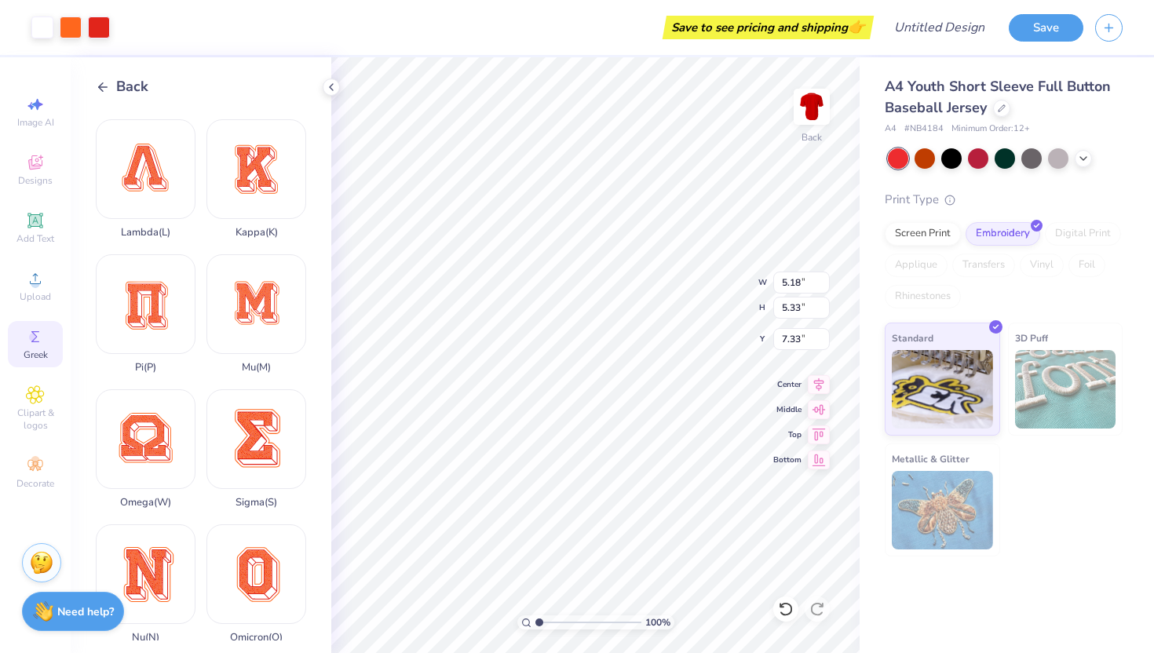
scroll to position [546, 0]
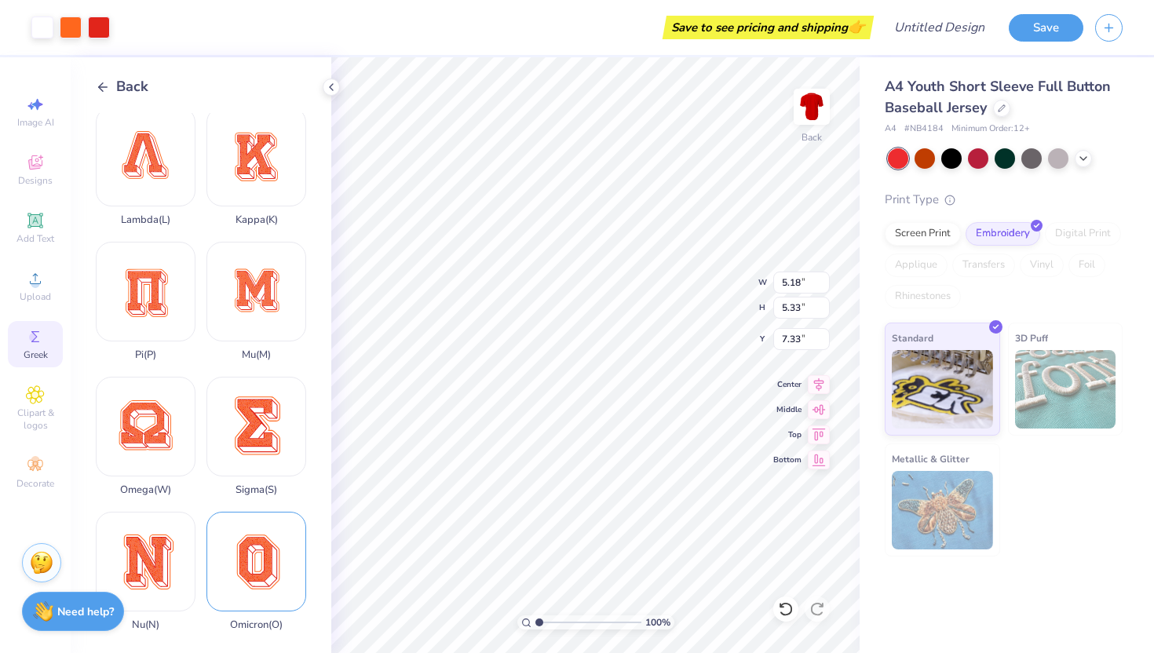
click at [254, 595] on div "Omicron ( O )" at bounding box center [256, 571] width 100 height 119
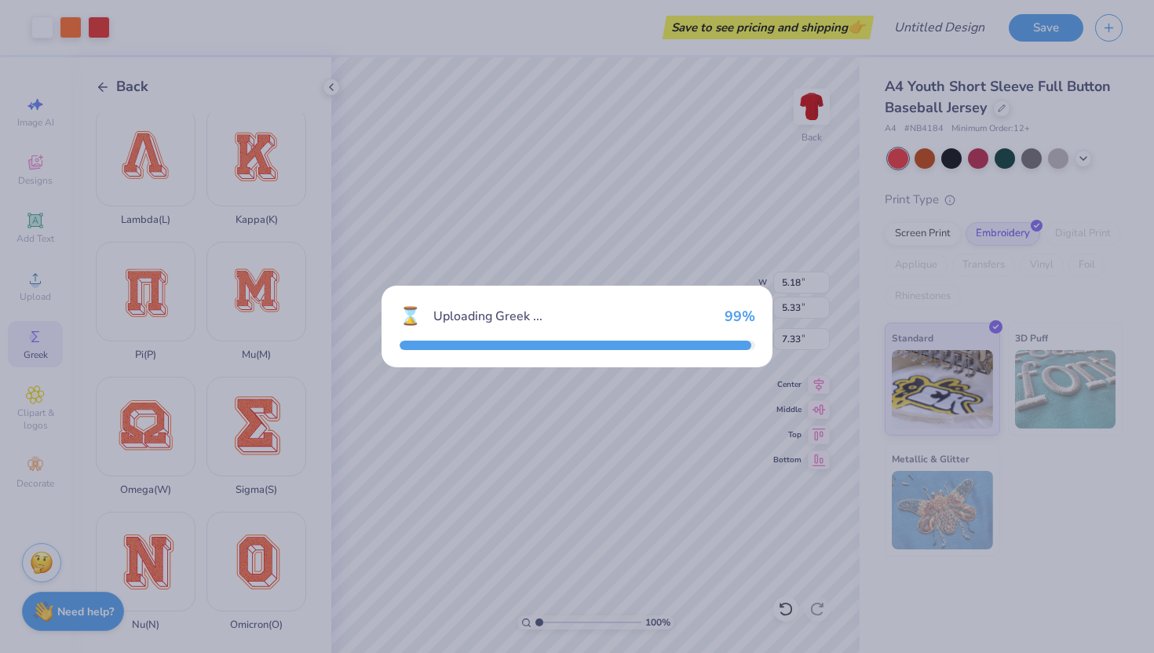
type input "6.60"
type input "6.70"
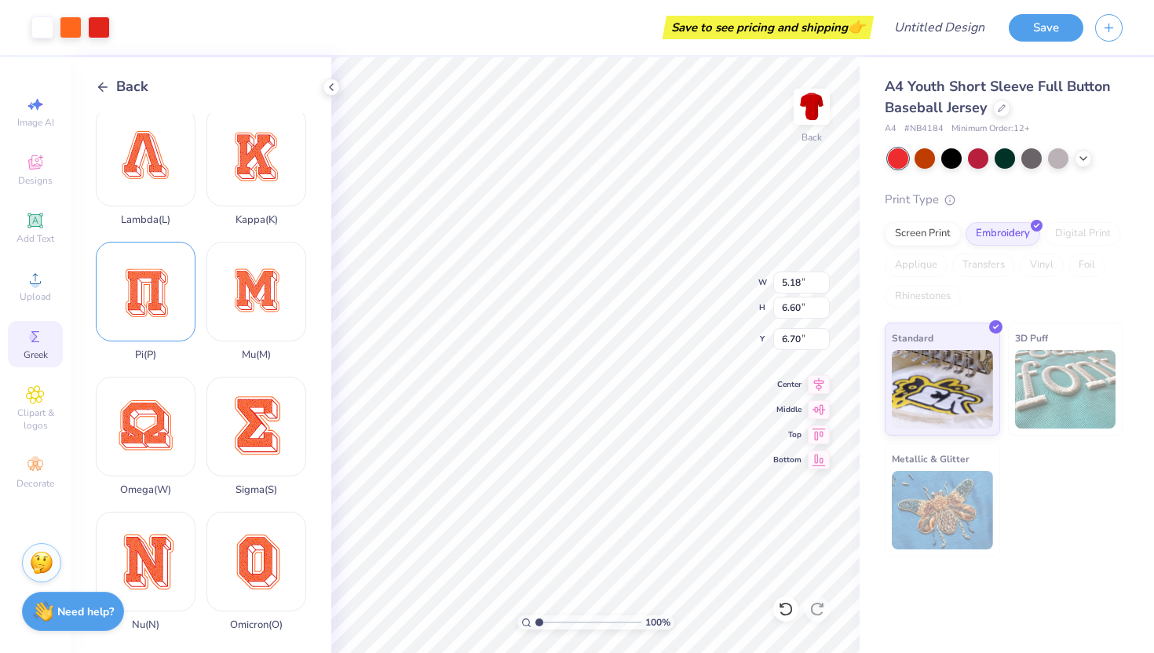
click at [148, 301] on div "Pi ( P )" at bounding box center [146, 301] width 100 height 119
type input "5.88"
click at [816, 464] on icon at bounding box center [818, 457] width 22 height 19
type input "13.62"
type input "6.60"
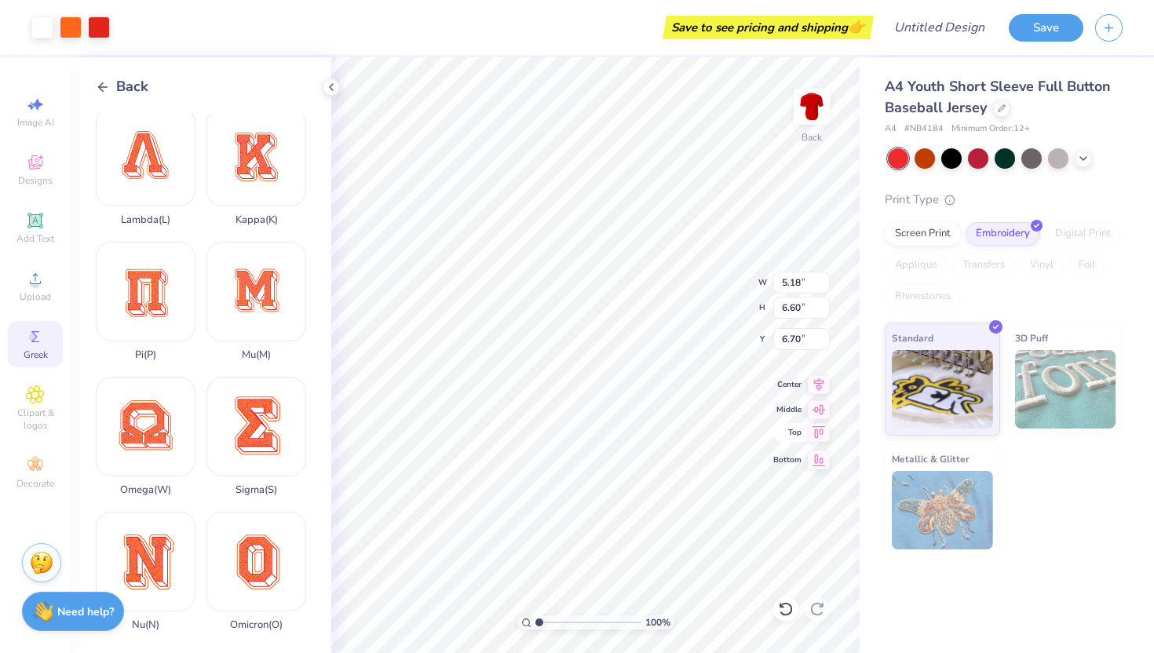
click at [818, 433] on icon at bounding box center [818, 432] width 22 height 19
type input "0.50"
type input "5.33"
type input "7.33"
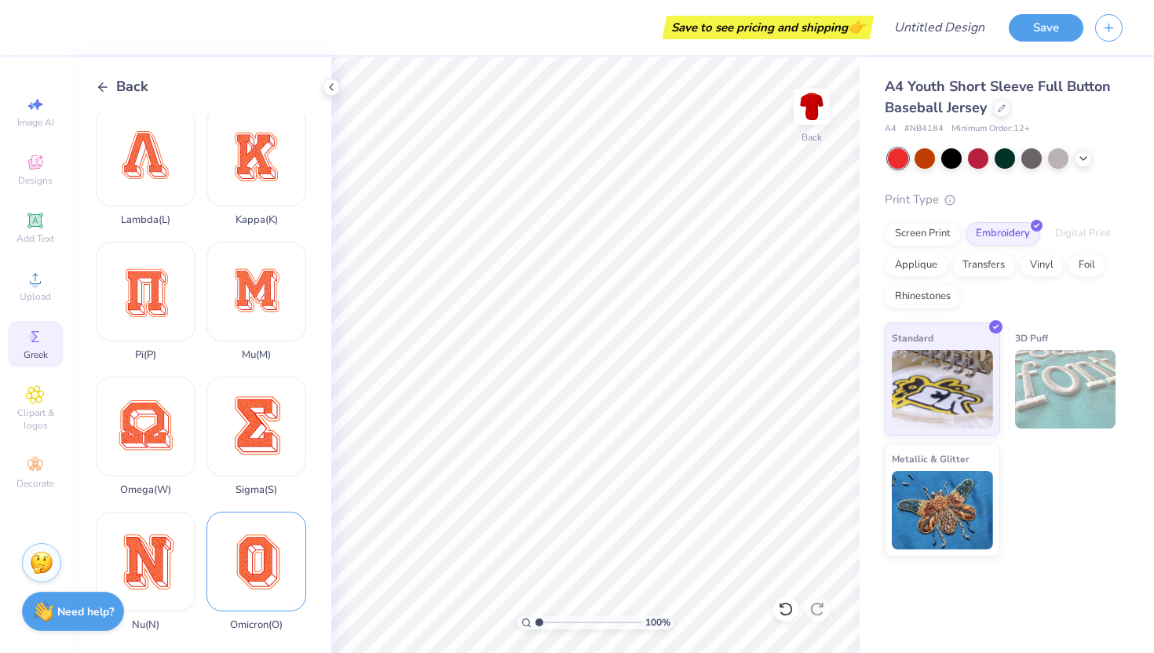
click at [253, 535] on div "Omicron ( O )" at bounding box center [256, 571] width 100 height 119
click at [111, 82] on div "Back" at bounding box center [122, 86] width 53 height 21
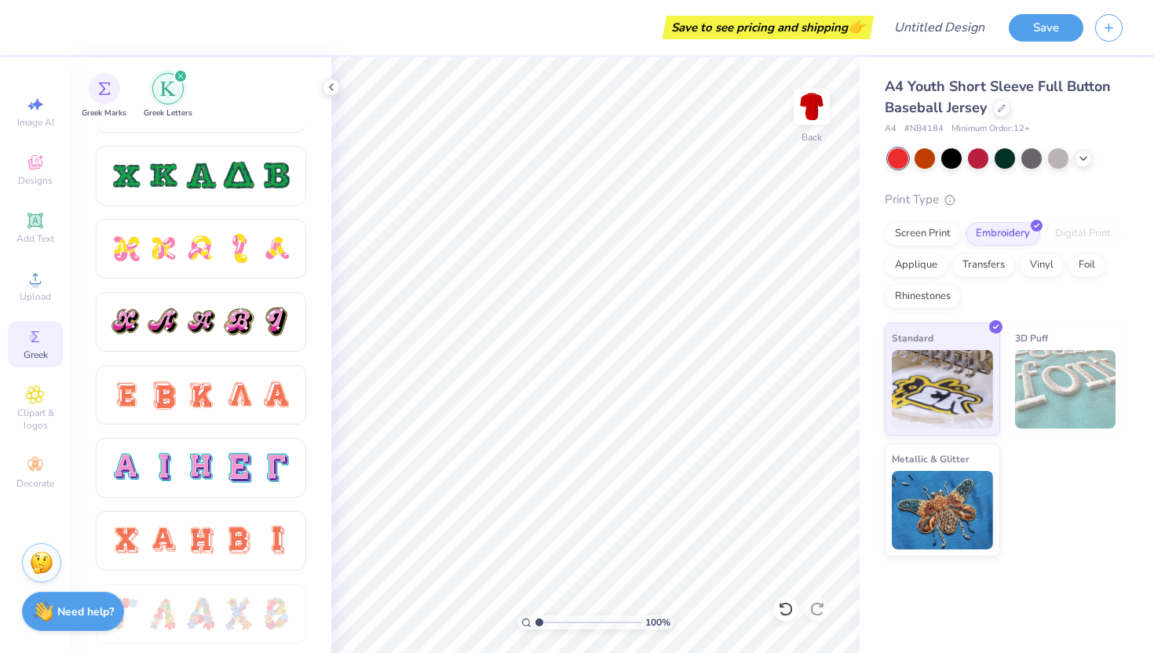
scroll to position [835, 0]
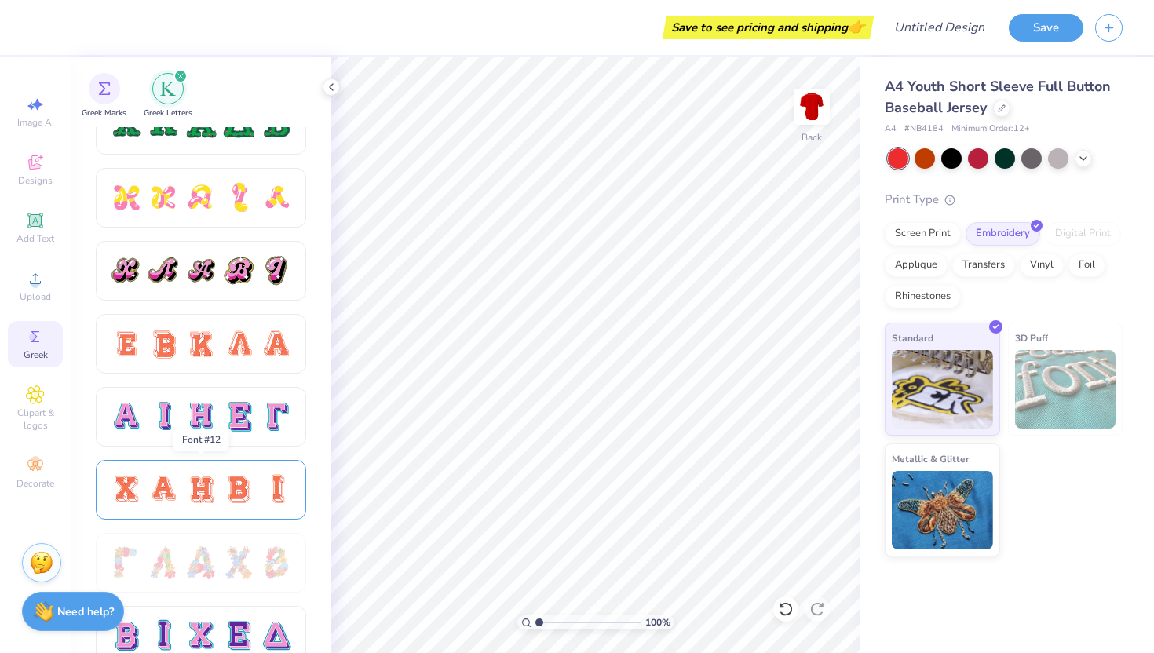
click at [230, 502] on div at bounding box center [238, 489] width 33 height 33
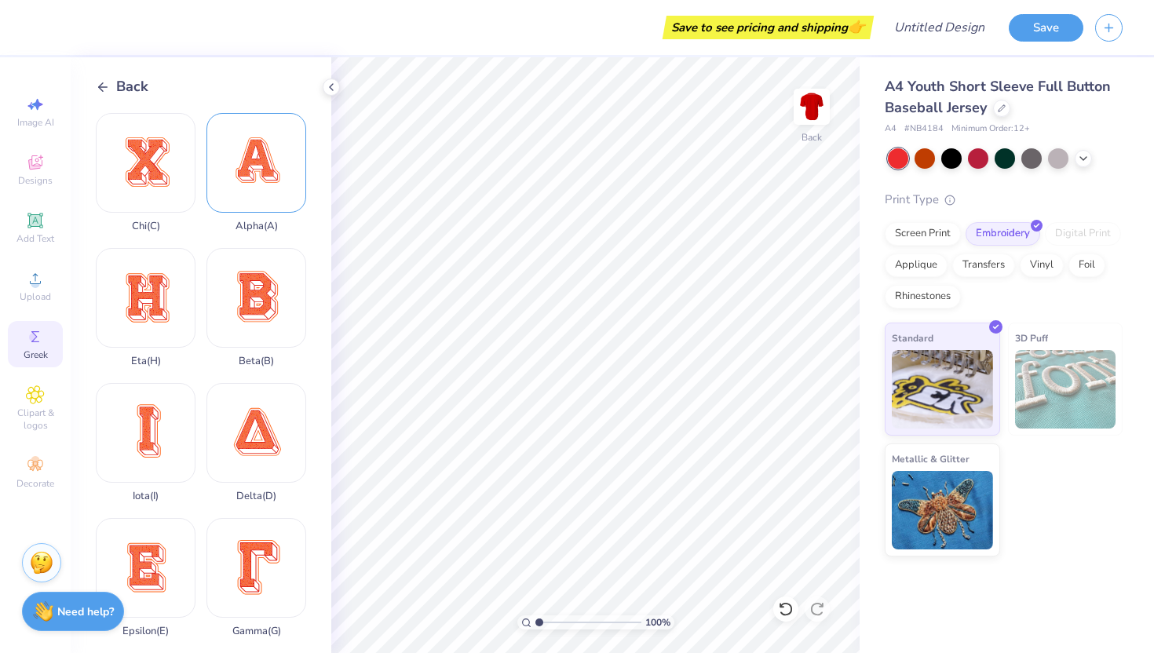
click at [264, 197] on div "Alpha ( A )" at bounding box center [256, 172] width 100 height 119
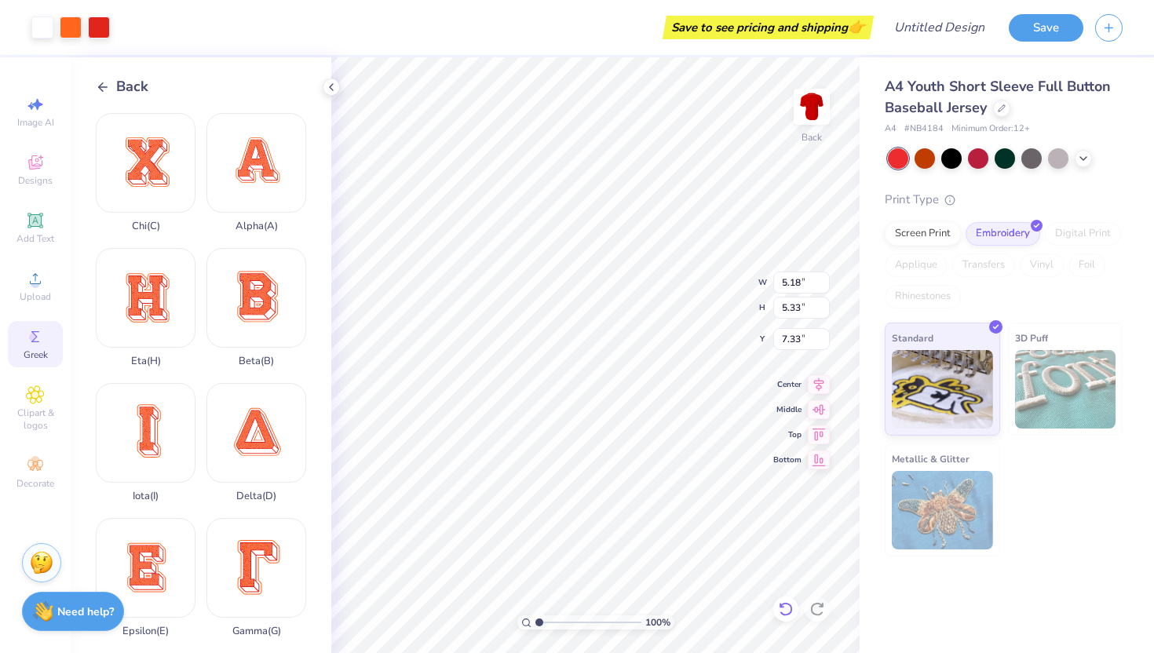
click at [793, 613] on div at bounding box center [785, 608] width 25 height 25
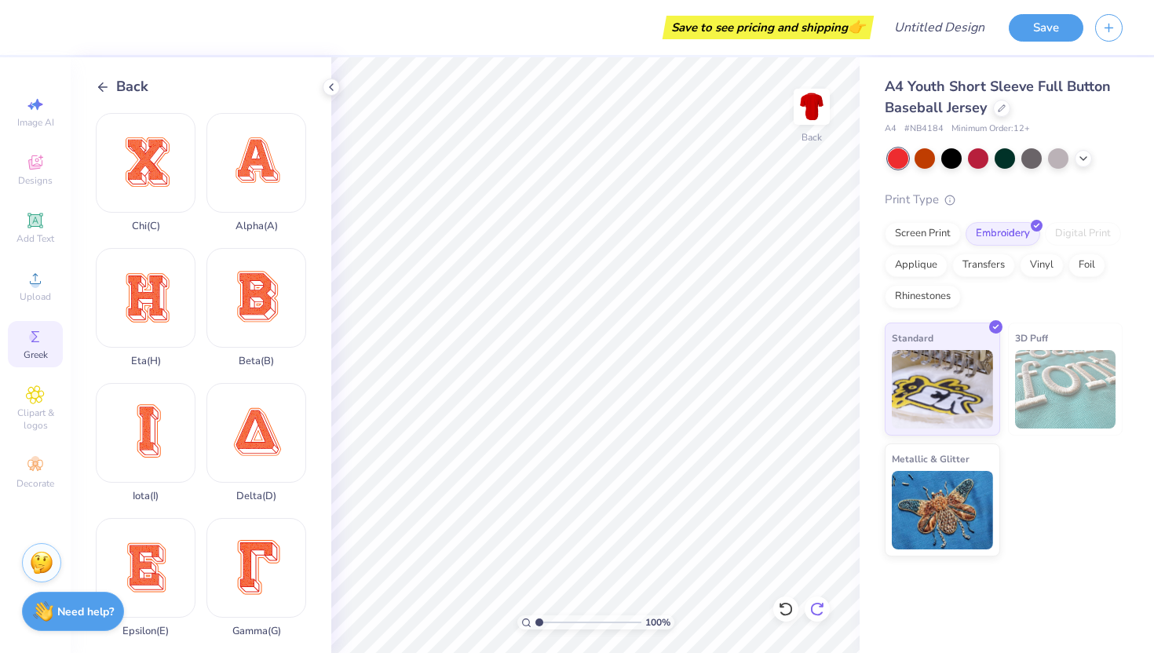
click at [826, 611] on div at bounding box center [816, 608] width 25 height 25
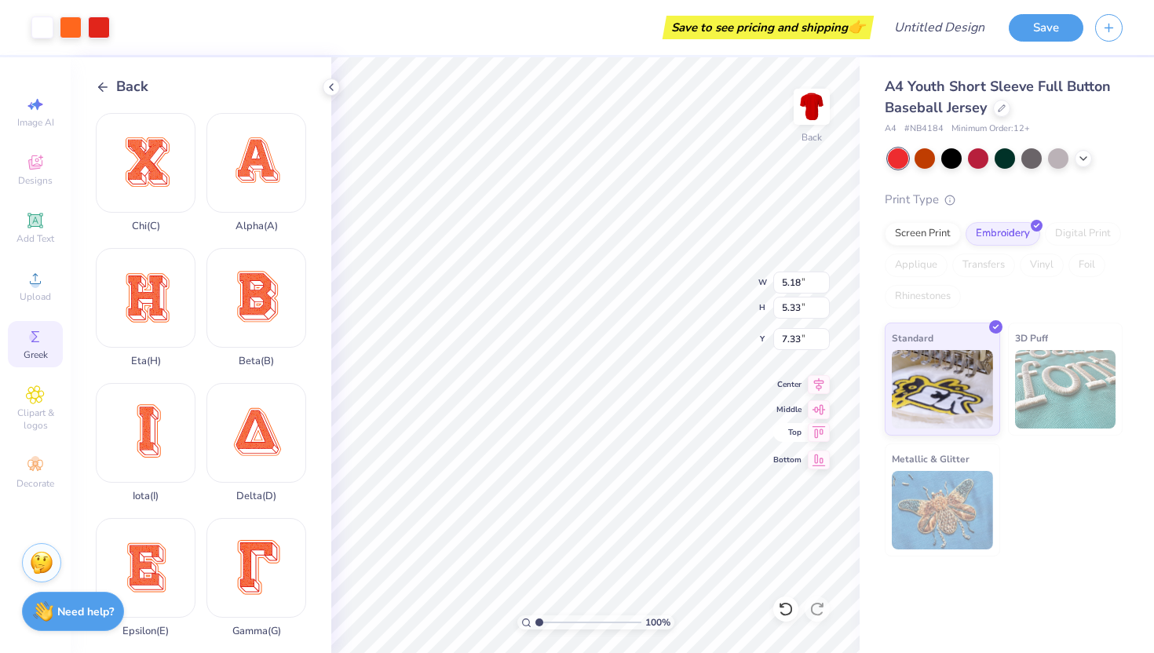
click at [815, 432] on icon at bounding box center [818, 432] width 13 height 12
type input "0.50"
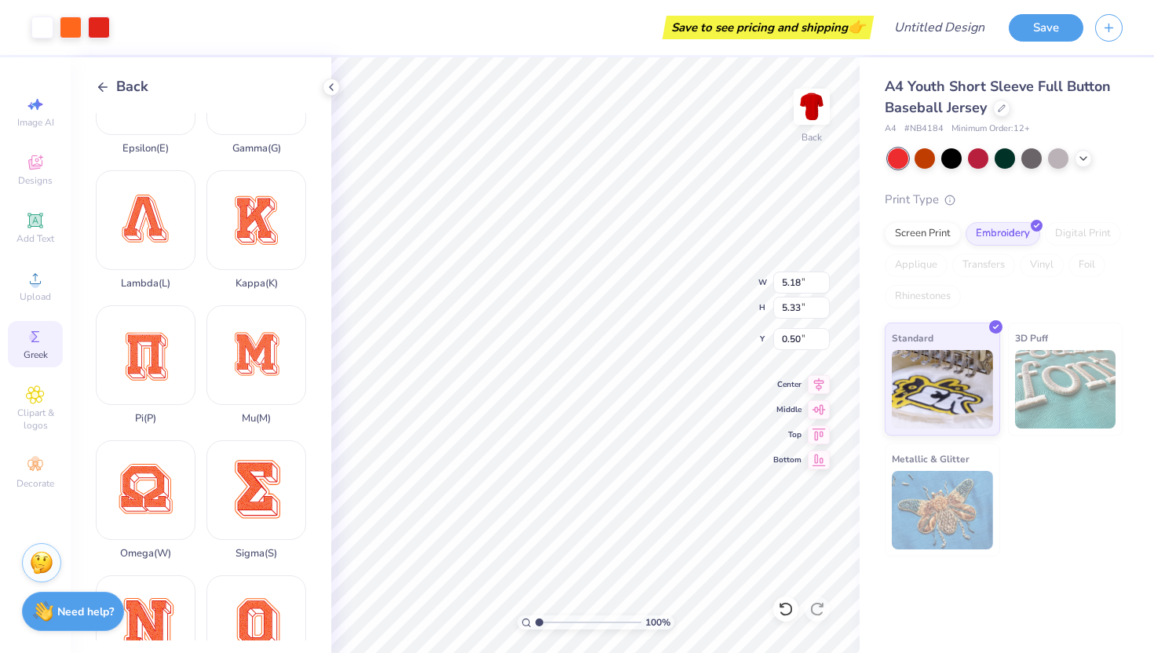
scroll to position [486, 0]
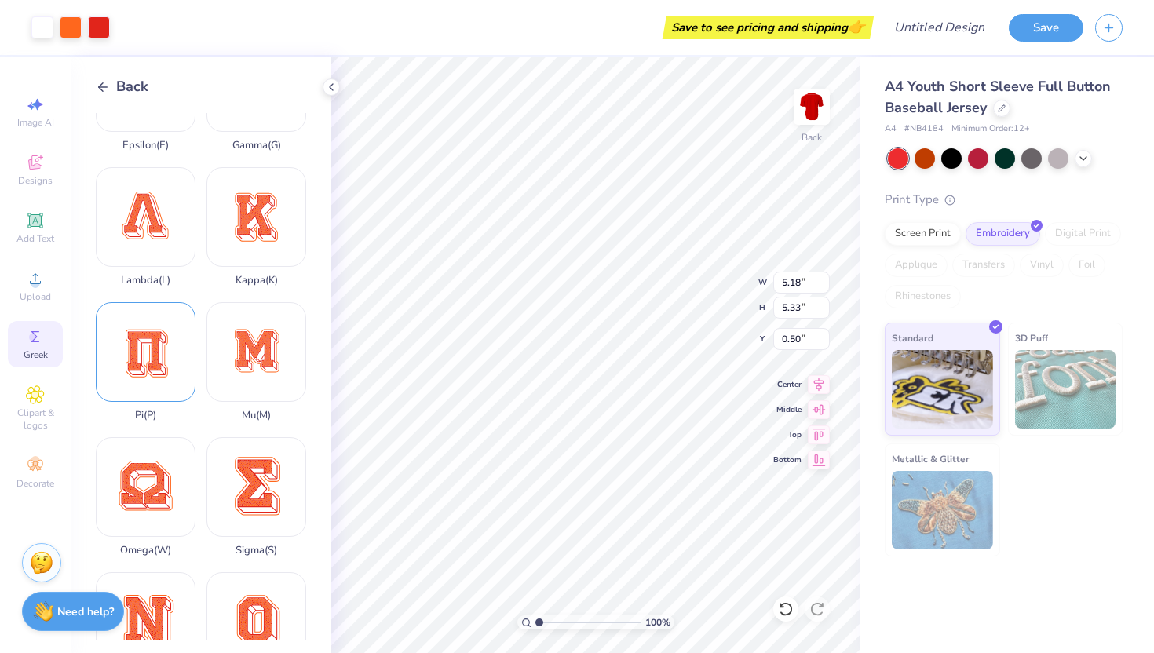
click at [148, 390] on div "Pi ( P )" at bounding box center [146, 361] width 100 height 119
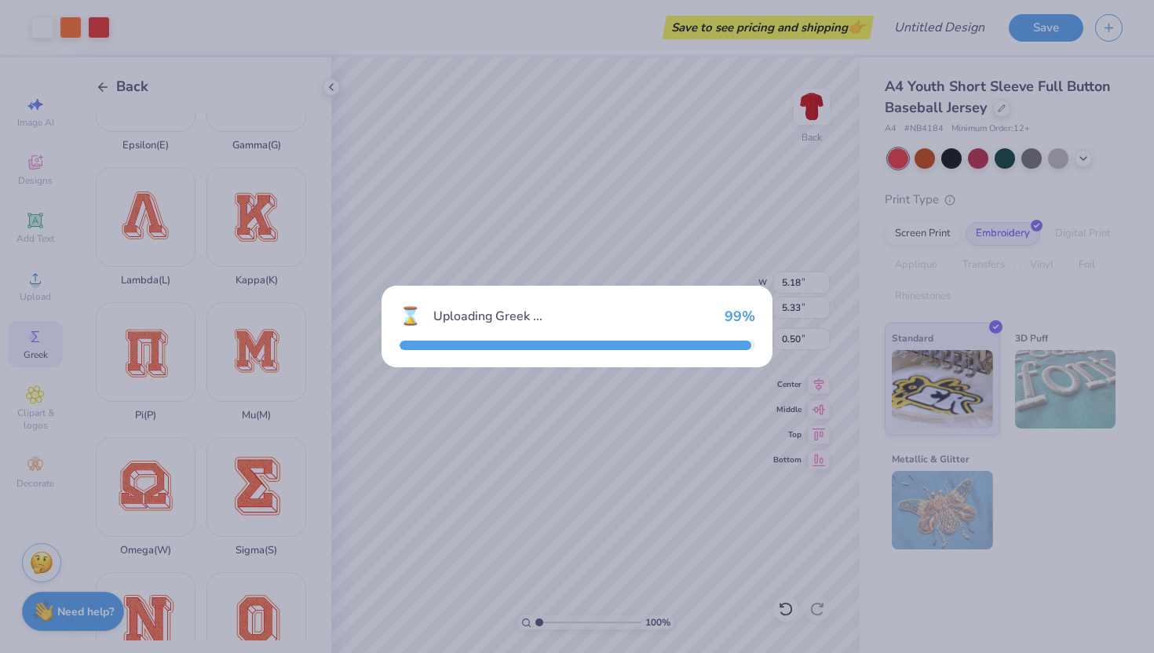
type input "5.88"
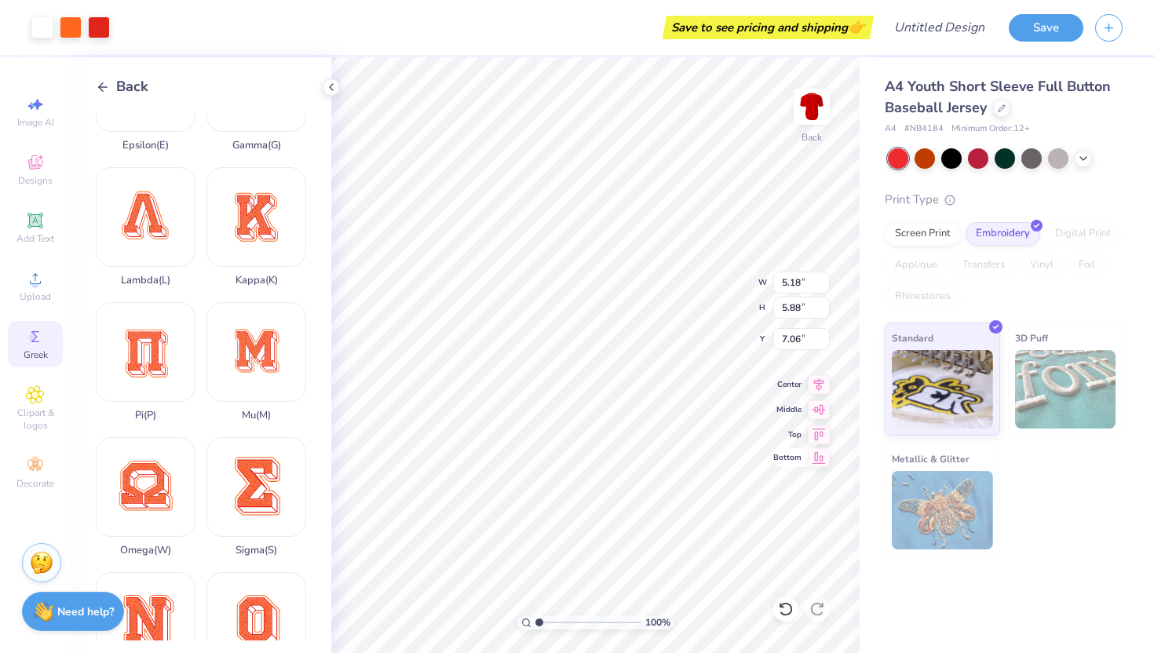
click at [815, 459] on icon at bounding box center [818, 457] width 22 height 19
type input "13.62"
click at [260, 581] on div "Omicron ( O )" at bounding box center [256, 631] width 100 height 119
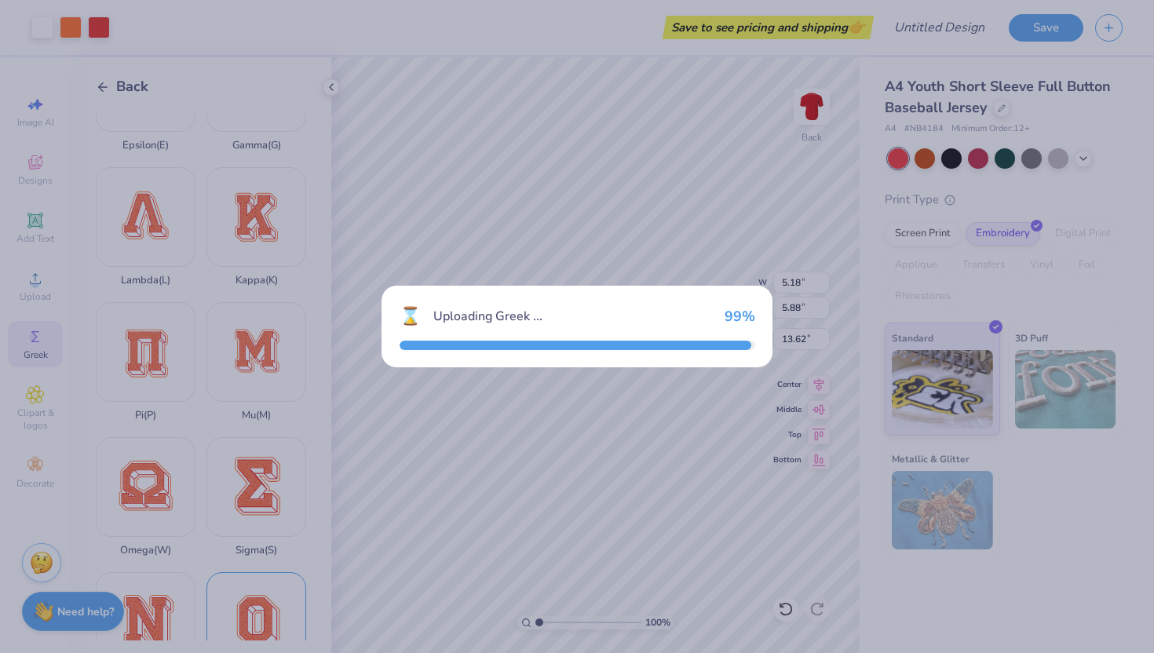
type input "6.60"
type input "6.70"
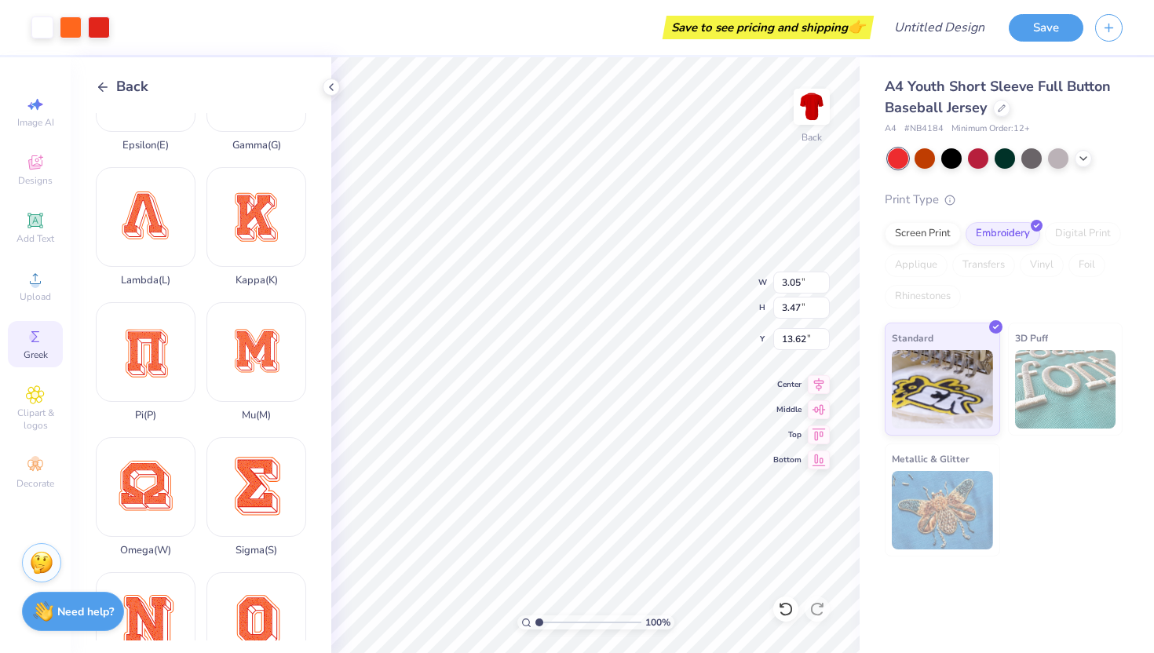
type input "3.05"
type input "3.47"
type input "5.18"
type input "6.60"
type input "6.70"
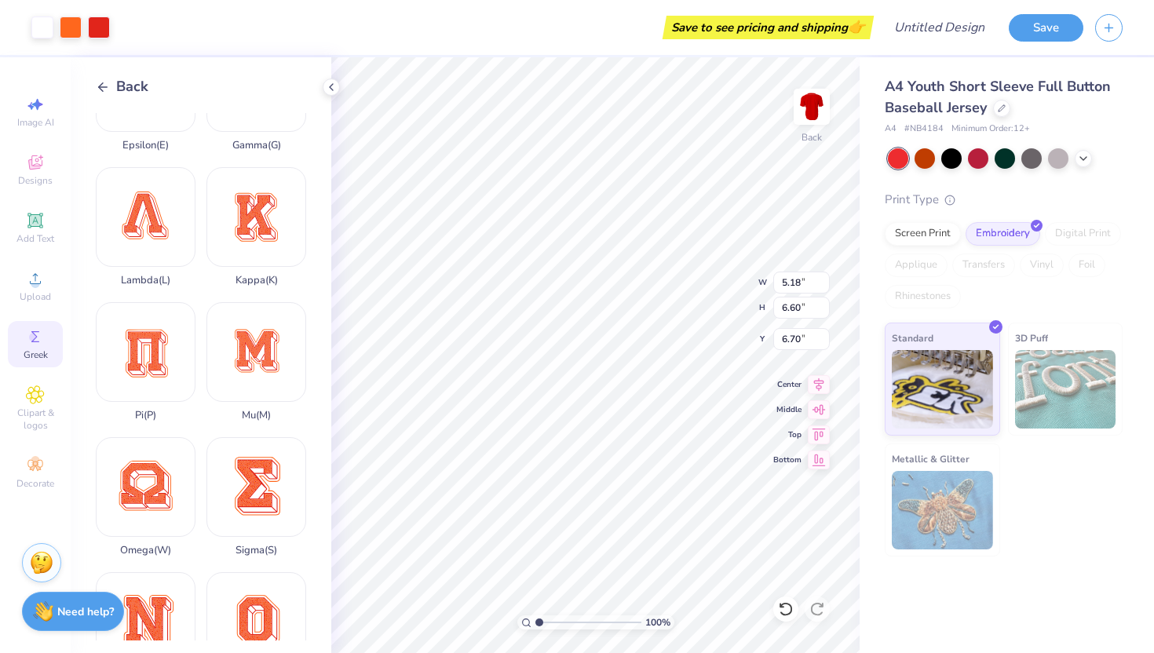
type input "2.55"
type input "3.25"
click at [119, 97] on div "Back Chi ( C ) Alpha ( A ) Eta ( H ) Beta ( B ) Iota ( I ) Delta ( D ) Epsilon …" at bounding box center [201, 355] width 261 height 596
click at [105, 88] on icon at bounding box center [103, 87] width 14 height 14
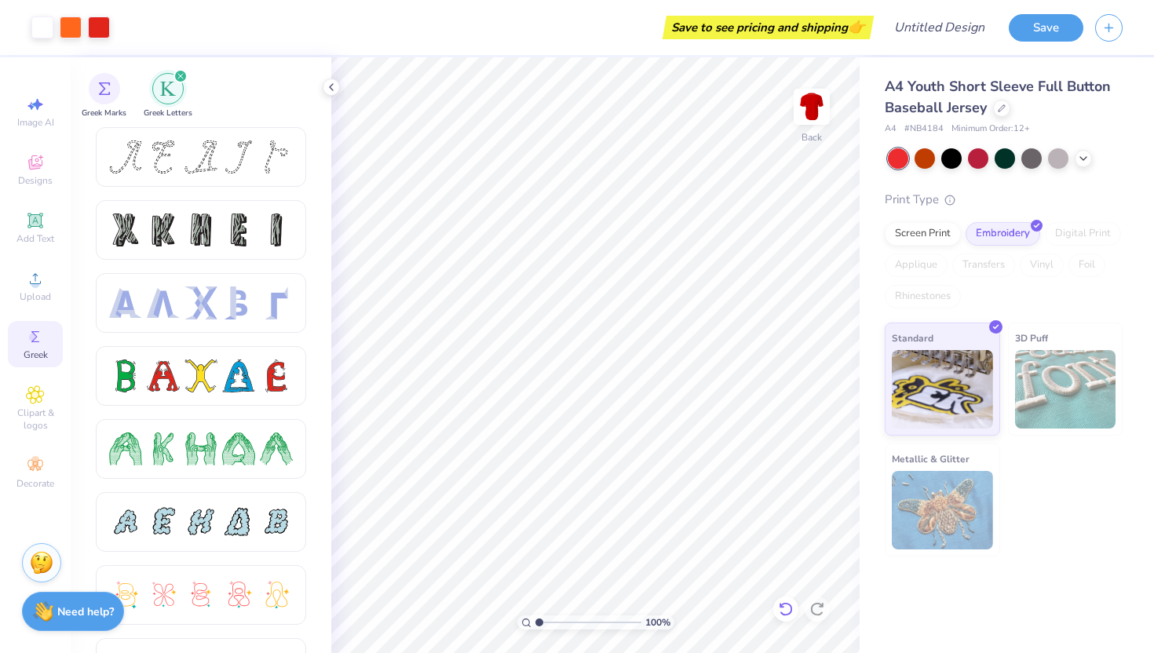
click at [793, 616] on div at bounding box center [785, 608] width 25 height 25
click at [793, 598] on div at bounding box center [785, 608] width 25 height 25
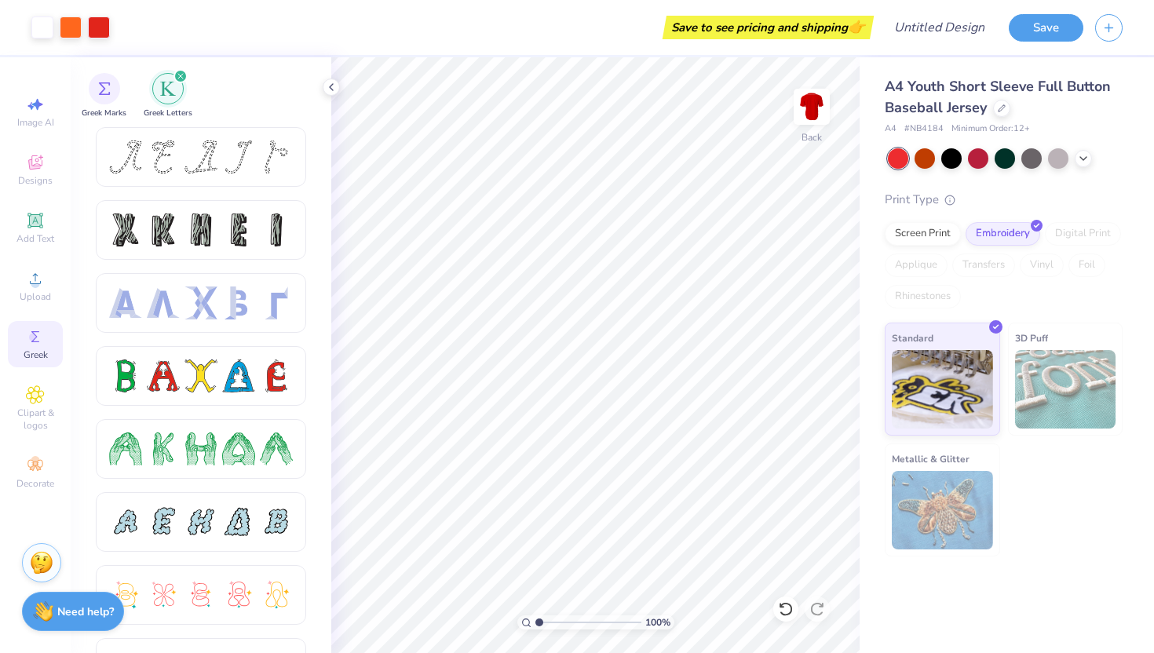
click at [793, 598] on div at bounding box center [785, 608] width 25 height 25
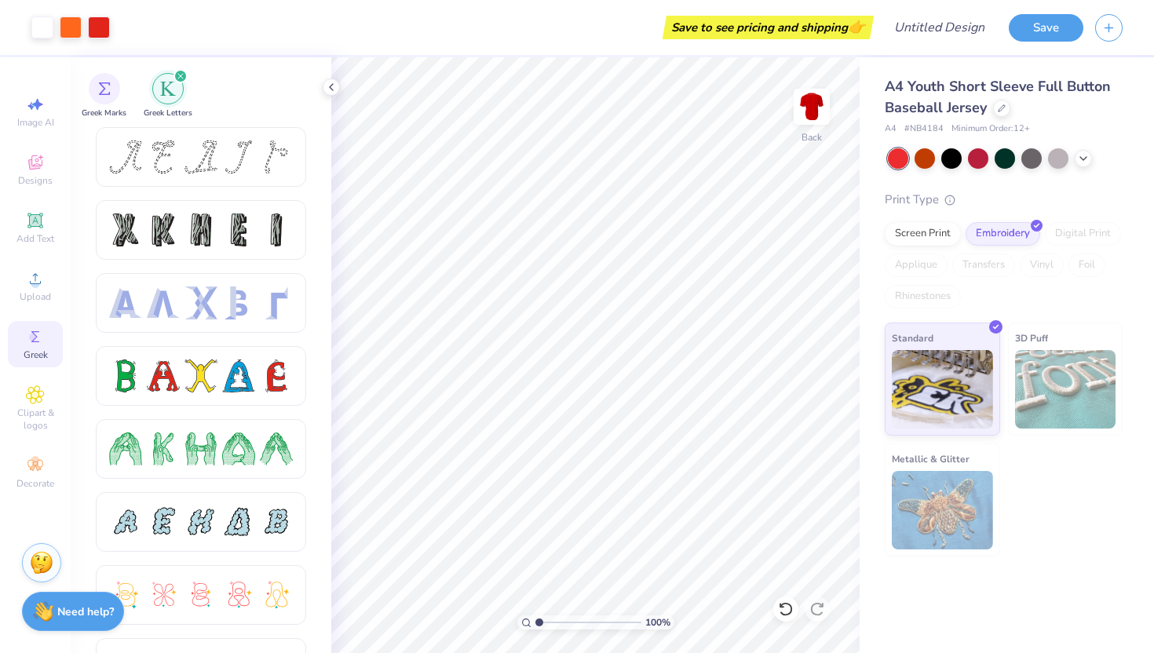
click at [781, 612] on icon at bounding box center [784, 609] width 13 height 14
